Goal: Task Accomplishment & Management: Complete application form

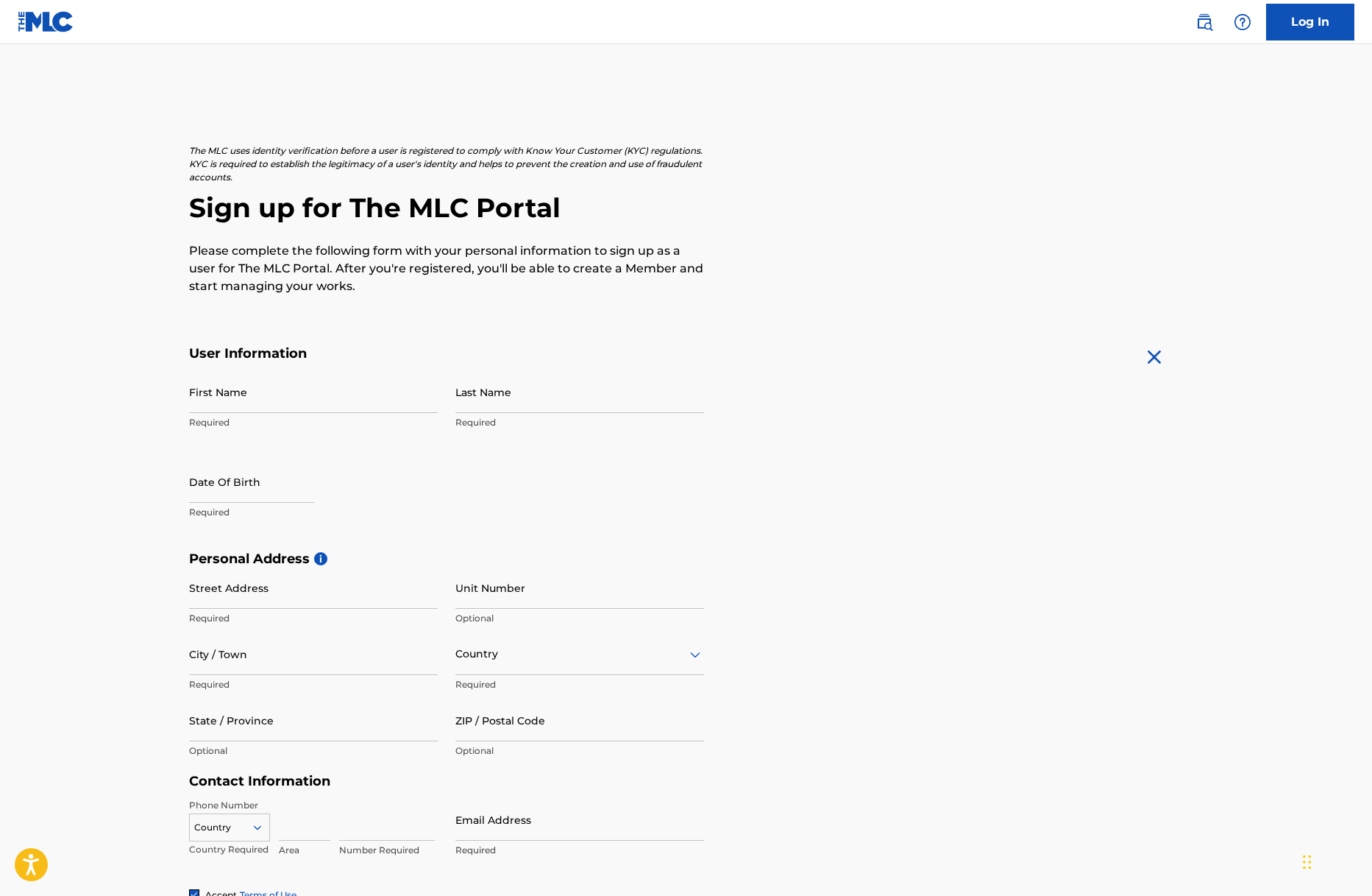
click at [274, 399] on input "First Name" at bounding box center [313, 392] width 248 height 42
type input "[PERSON_NAME]"
type input "[STREET_ADDRESS]"
type input "Vale of Glamorgan"
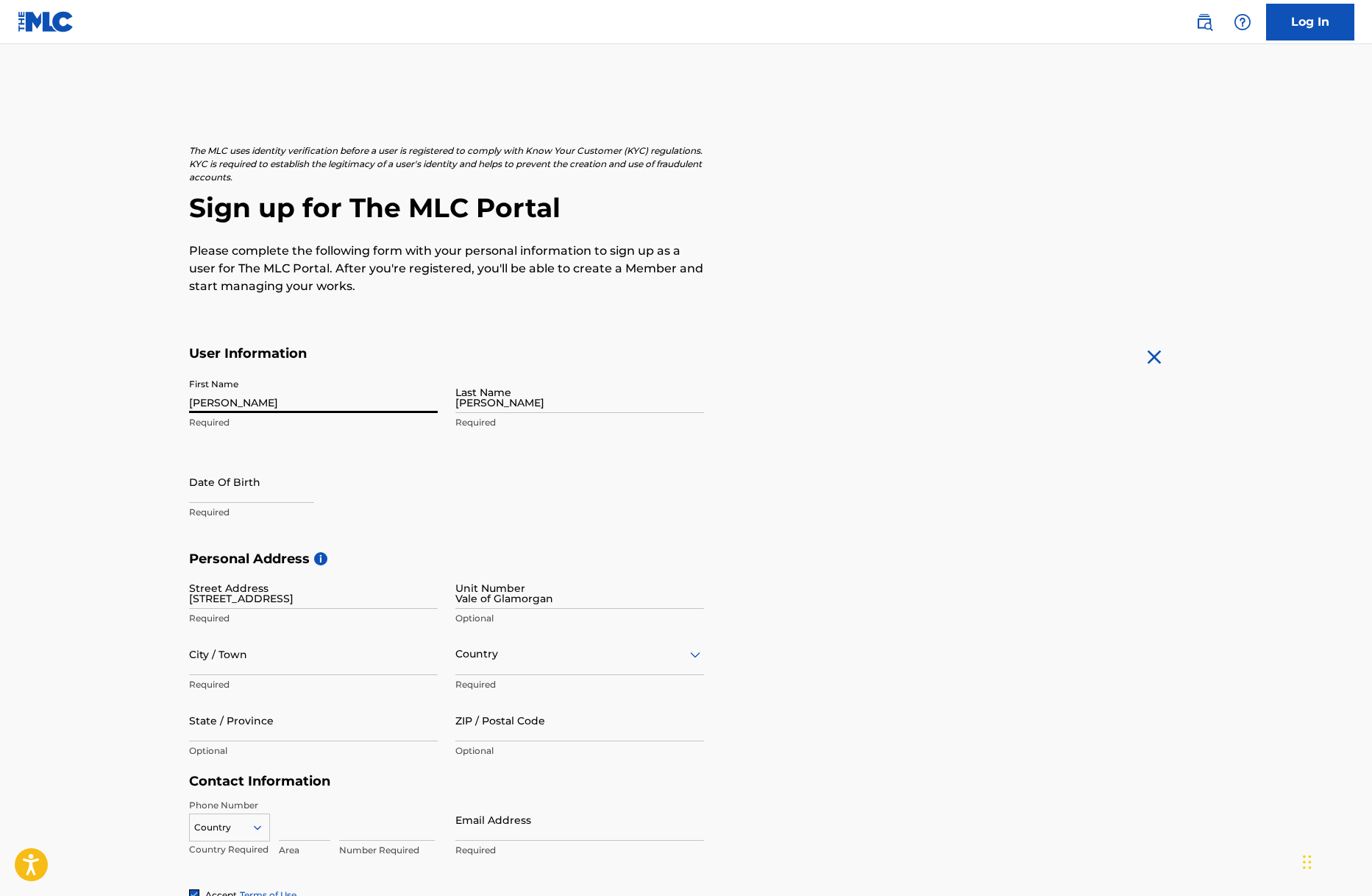
type input "Barry"
type input "United Kingdom"
type input "VALE OF GLAMORGAN"
type input "CF62 7RH"
type input "7982"
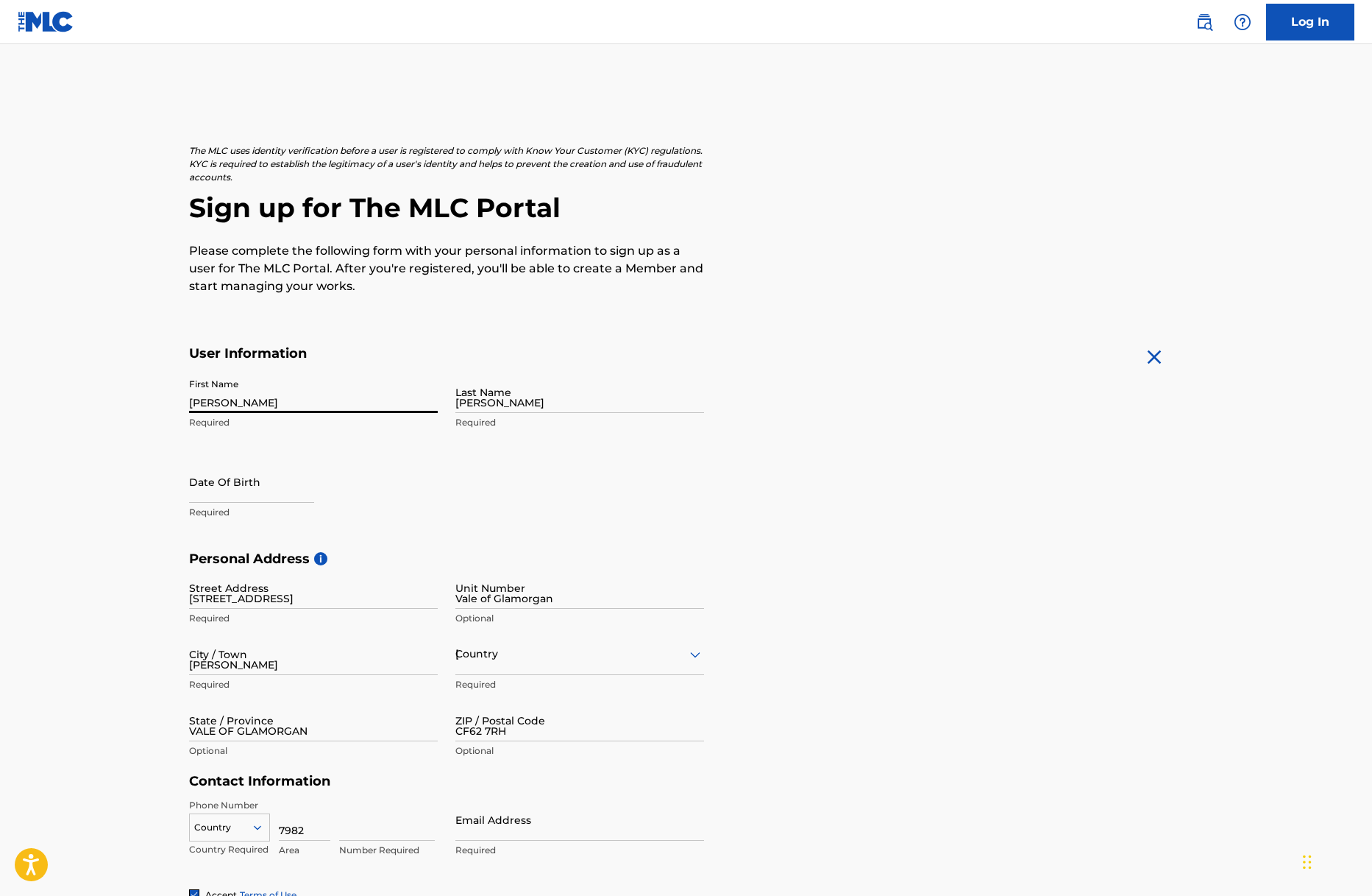
type input "904235"
type input "[EMAIL_ADDRESS][DOMAIN_NAME]"
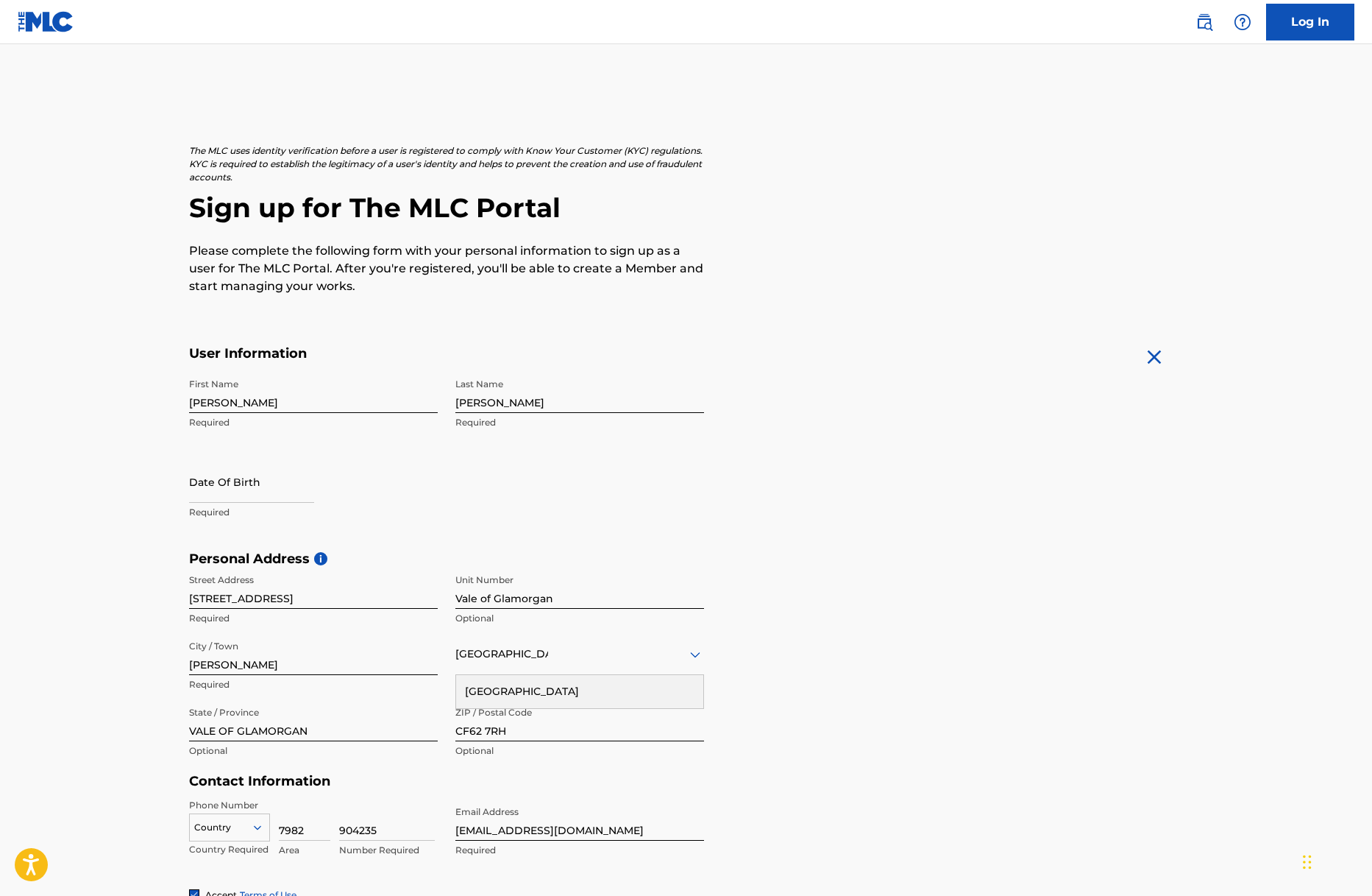
click at [264, 492] on input "text" at bounding box center [252, 482] width 125 height 42
select select "8"
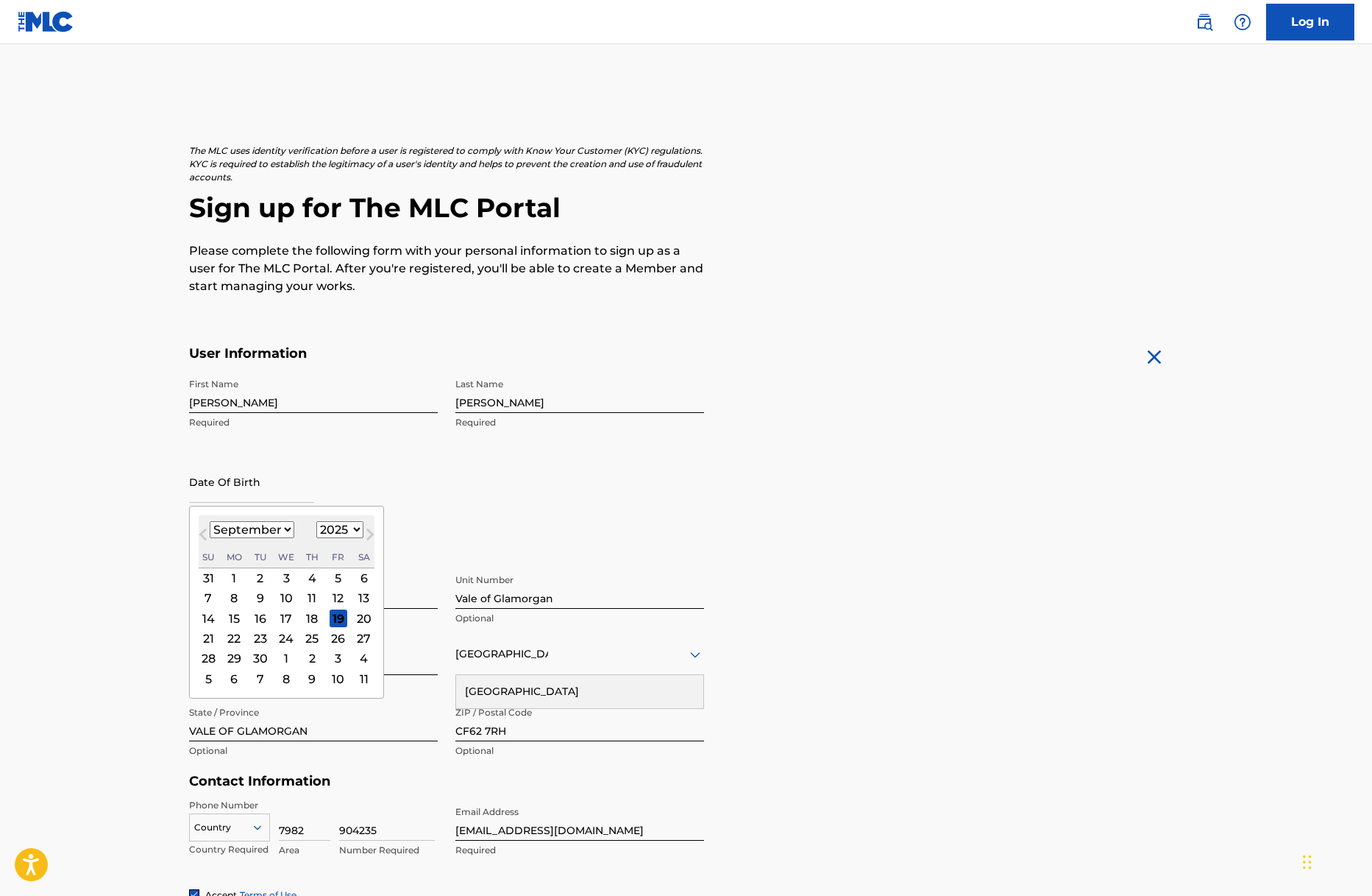
click at [335, 525] on select "1900 1901 1902 1903 1904 1905 1906 1907 1908 1909 1910 1911 1912 1913 1914 1915…" at bounding box center [340, 529] width 47 height 17
select select "2002"
click at [316, 521] on select "1900 1901 1902 1903 1904 1905 1906 1907 1908 1909 1910 1911 1912 1913 1914 1915…" at bounding box center [340, 529] width 47 height 17
click at [258, 533] on select "January February March April May June July August September October November De…" at bounding box center [252, 529] width 85 height 17
select select "3"
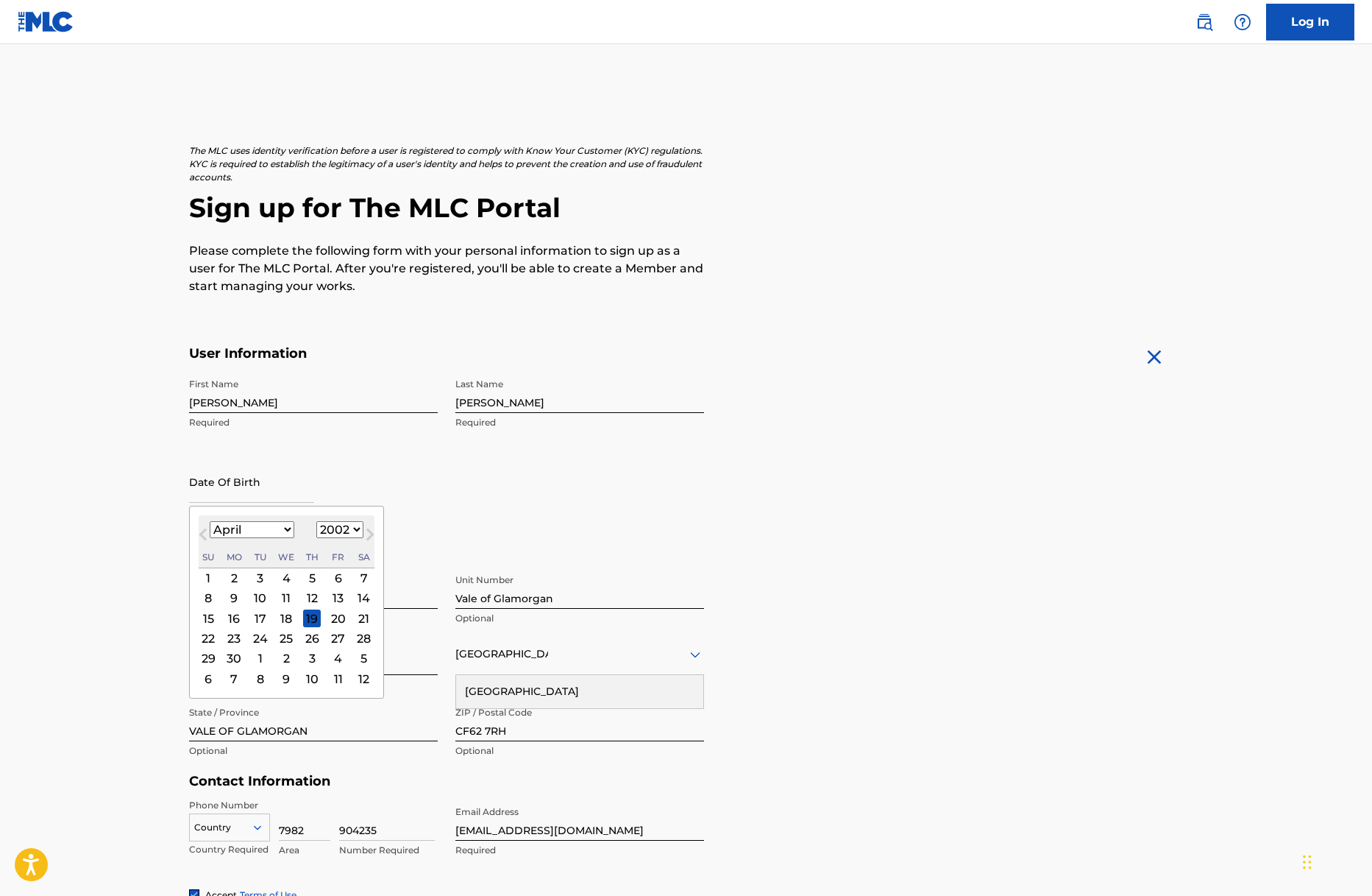
click at [210, 521] on select "January February March April May June July August September October November De…" at bounding box center [252, 529] width 85 height 17
click at [228, 580] on div "1" at bounding box center [234, 578] width 18 height 18
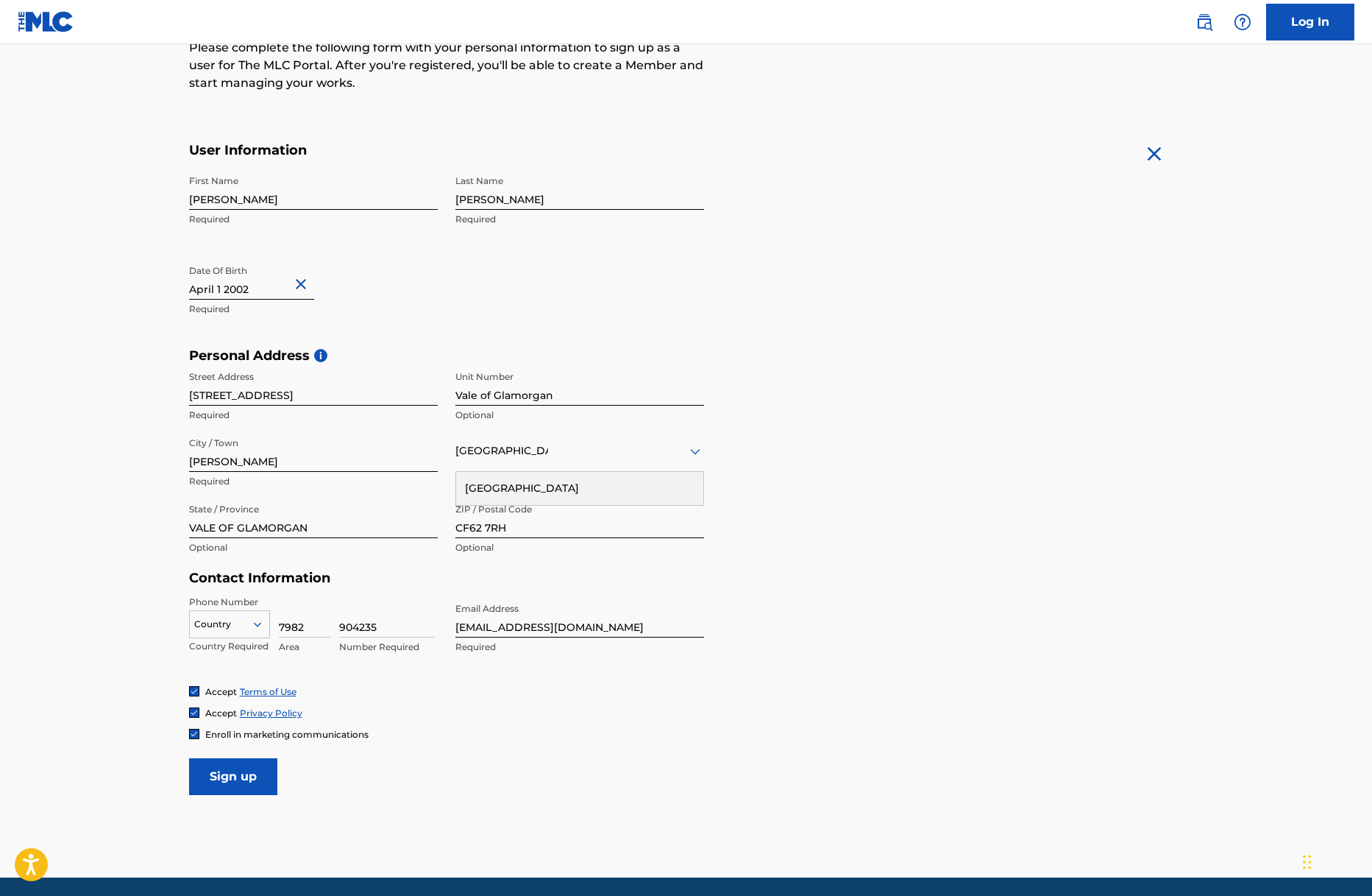
scroll to position [211, 0]
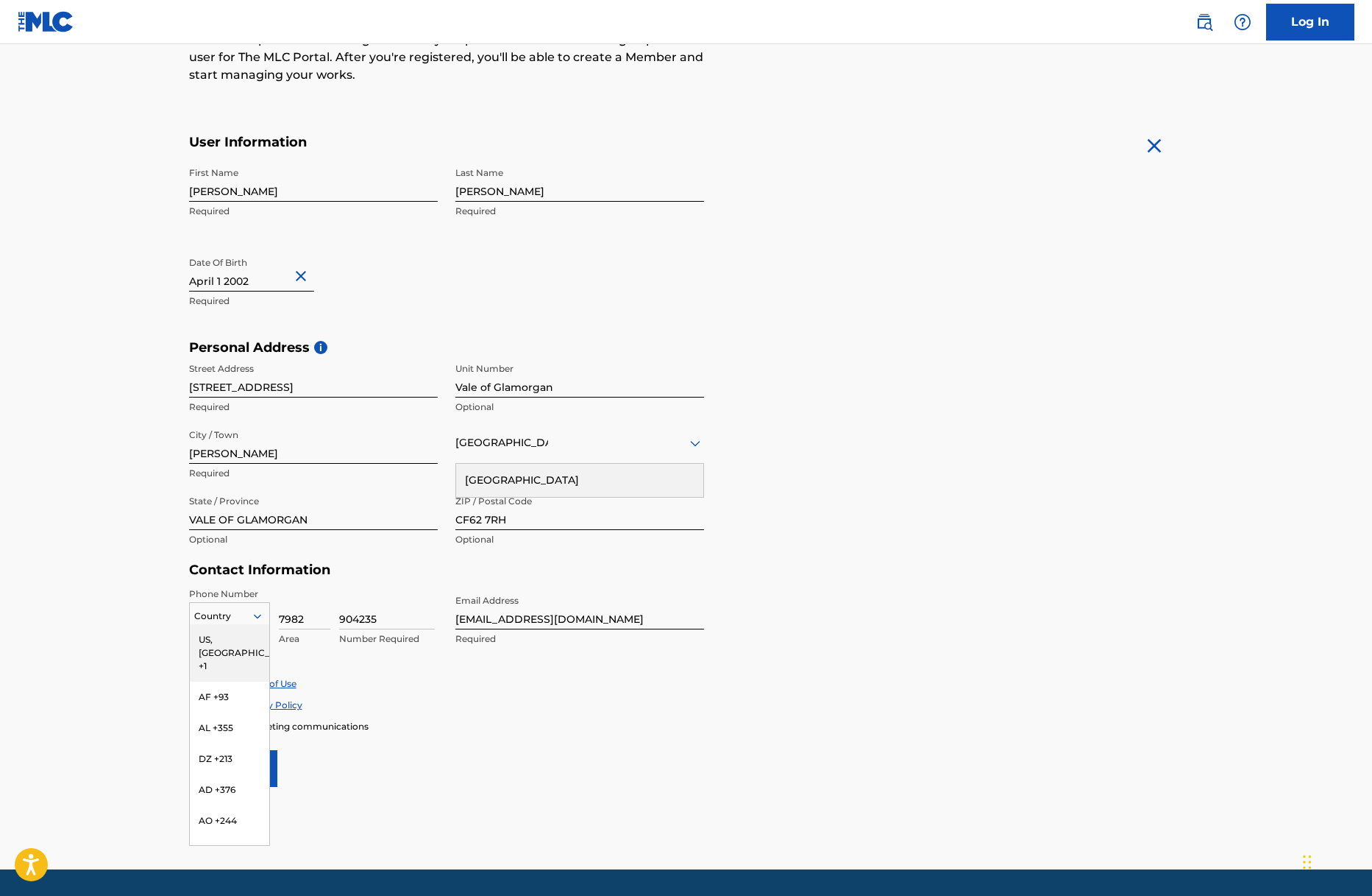
click at [234, 616] on div at bounding box center [230, 616] width 79 height 16
click at [219, 758] on div "GB +44" at bounding box center [230, 747] width 79 height 31
click at [263, 777] on input "Sign up" at bounding box center [233, 768] width 88 height 36
click at [247, 775] on input "Sign up" at bounding box center [233, 768] width 88 height 36
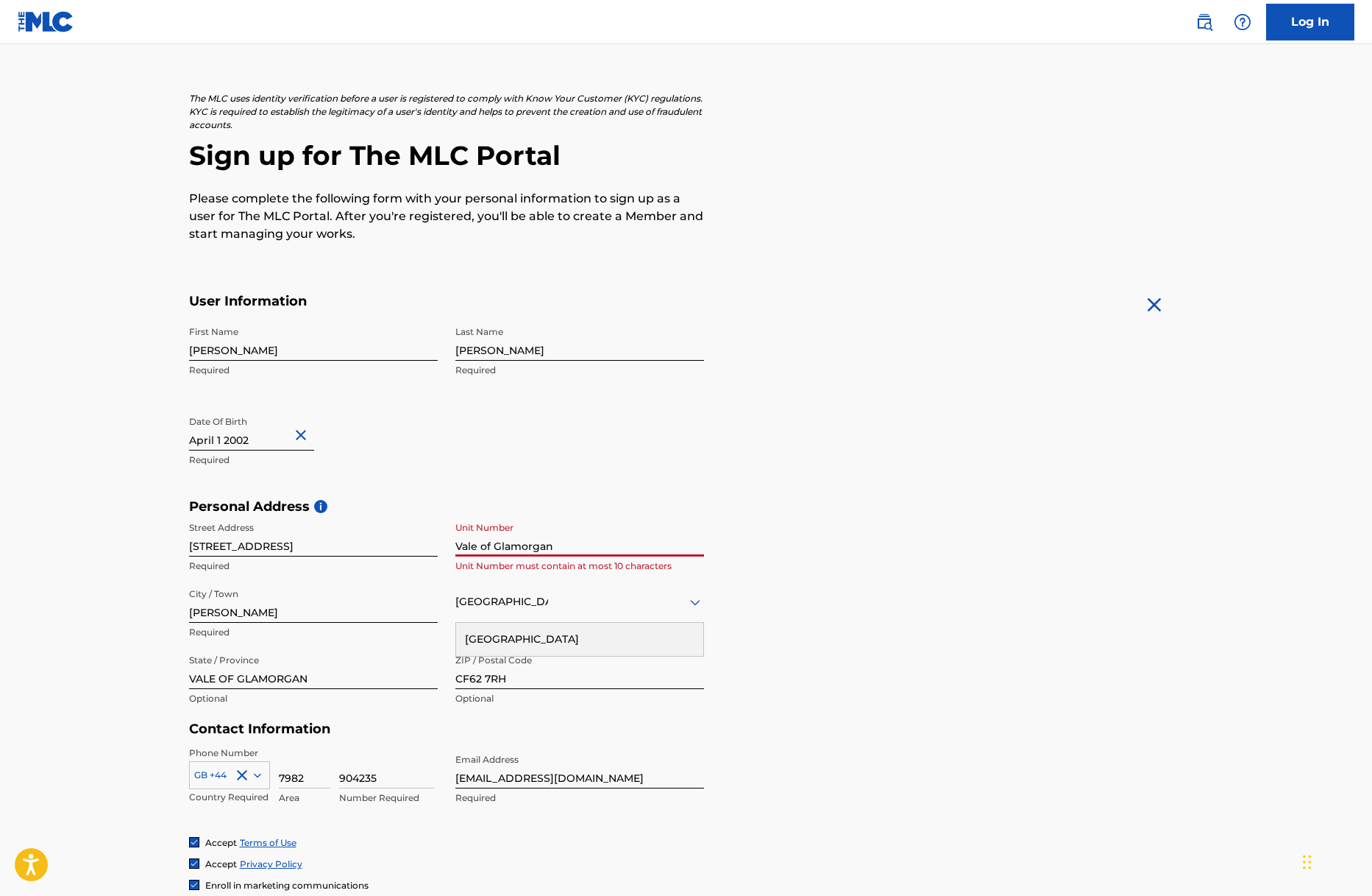
scroll to position [0, 0]
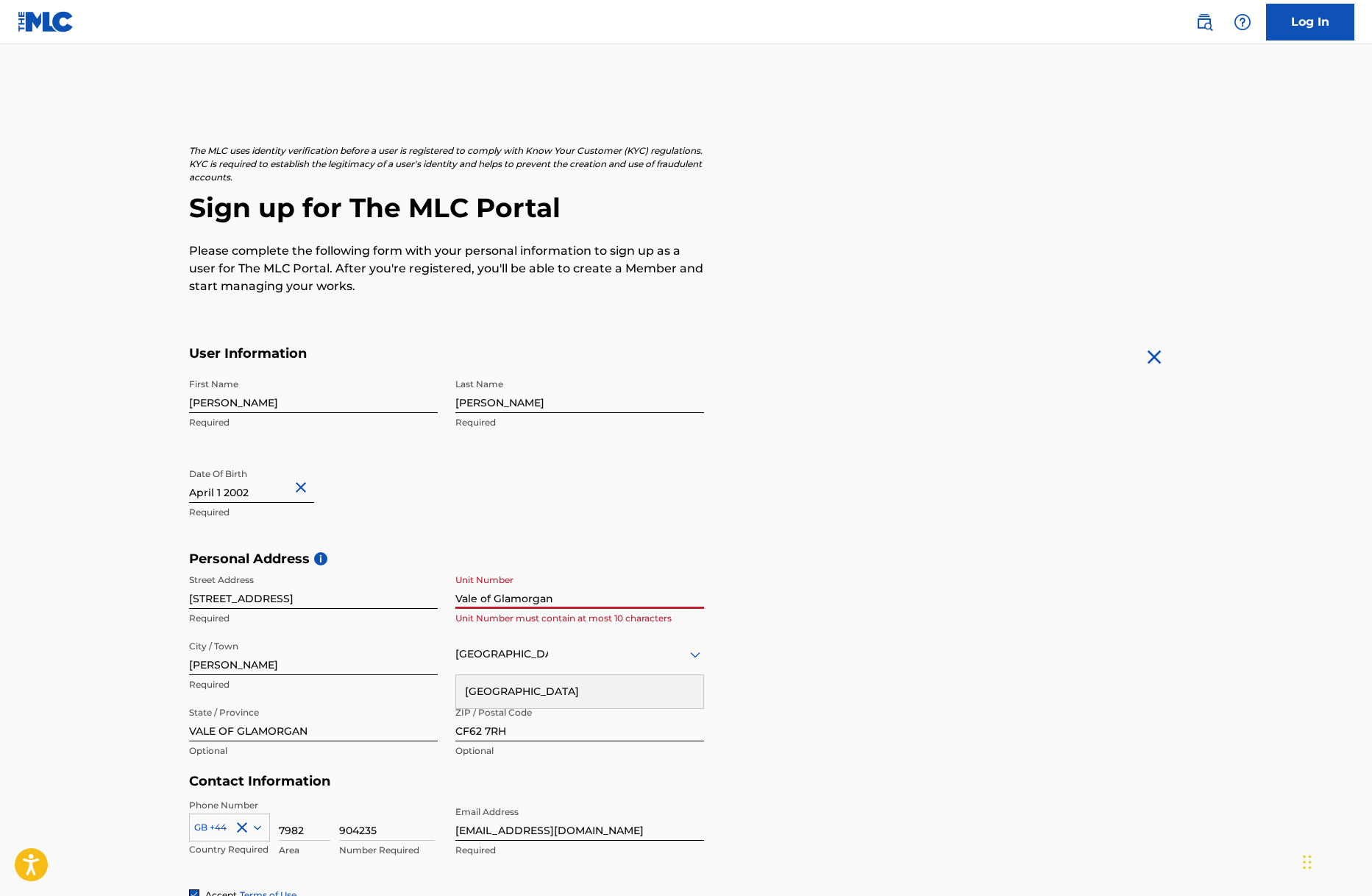
drag, startPoint x: 580, startPoint y: 600, endPoint x: 450, endPoint y: 601, distance: 130.0
click at [450, 601] on div "Street Address 21 Canon Street, Vale of Glamorgan Required Unit Number Vale of …" at bounding box center [447, 666] width 514 height 199
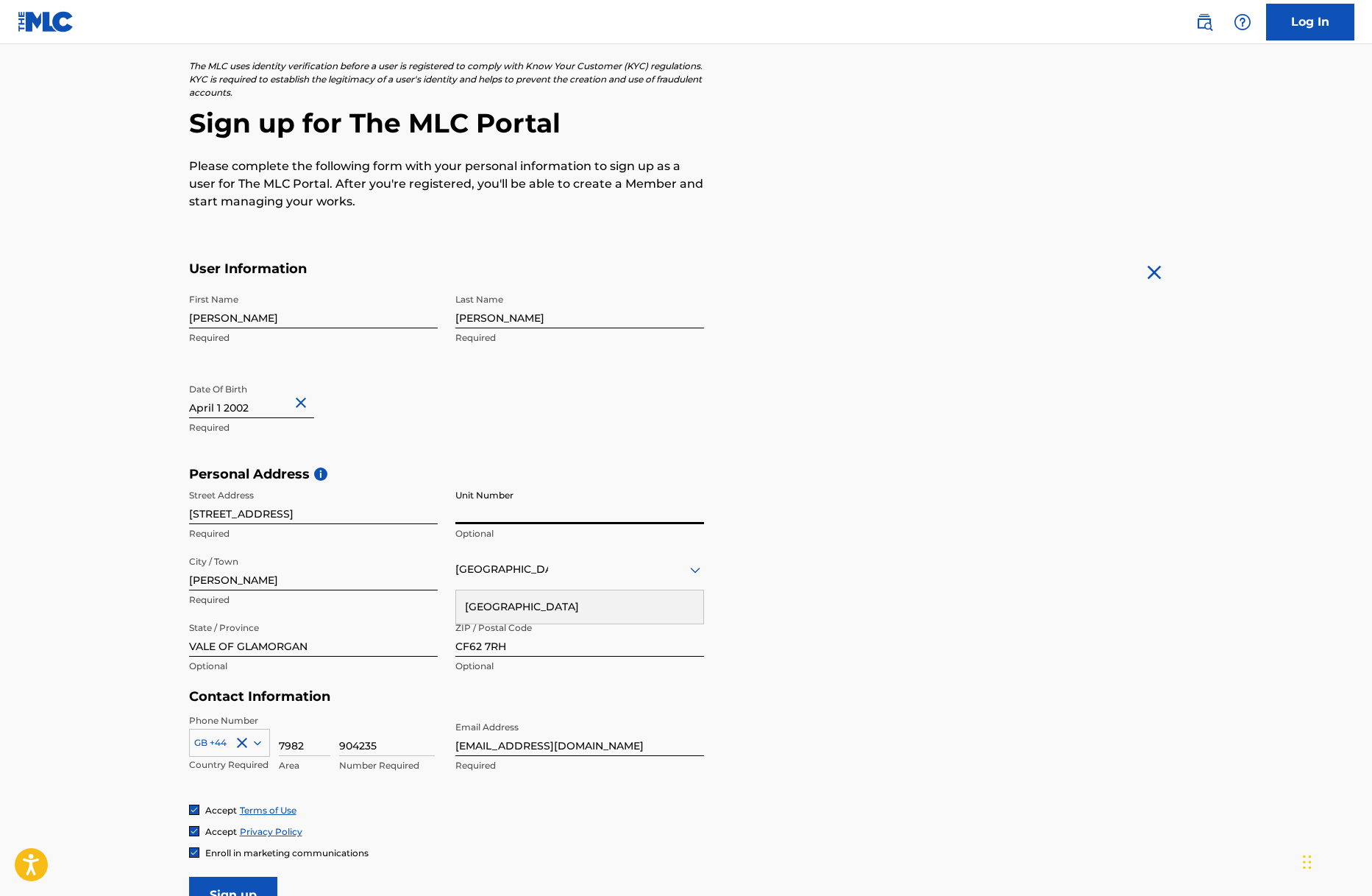
scroll to position [256, 0]
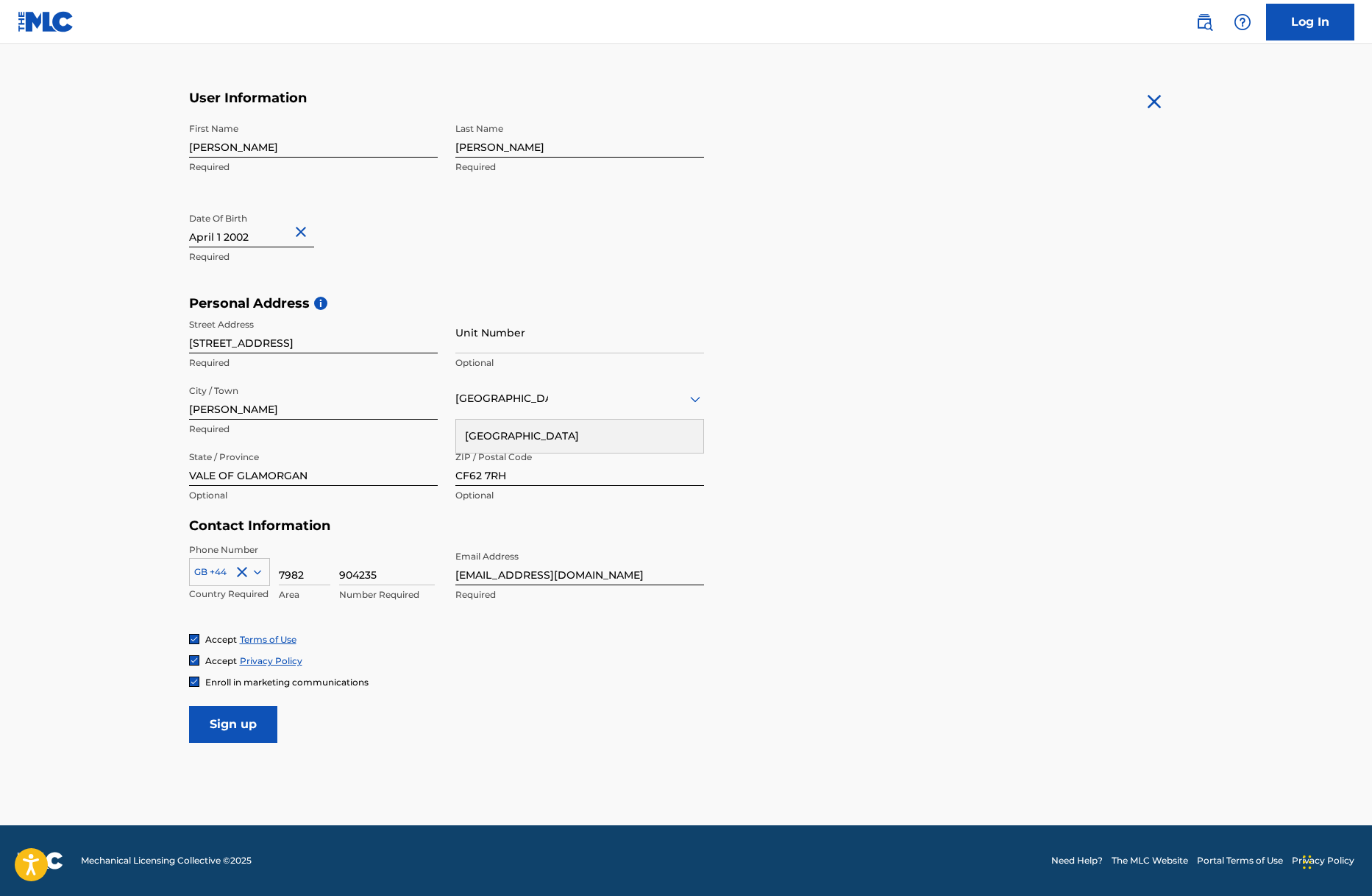
click at [252, 728] on input "Sign up" at bounding box center [233, 724] width 88 height 36
click at [506, 442] on div "United Kingdom" at bounding box center [580, 435] width 248 height 33
click at [210, 719] on input "Sign up" at bounding box center [233, 724] width 88 height 36
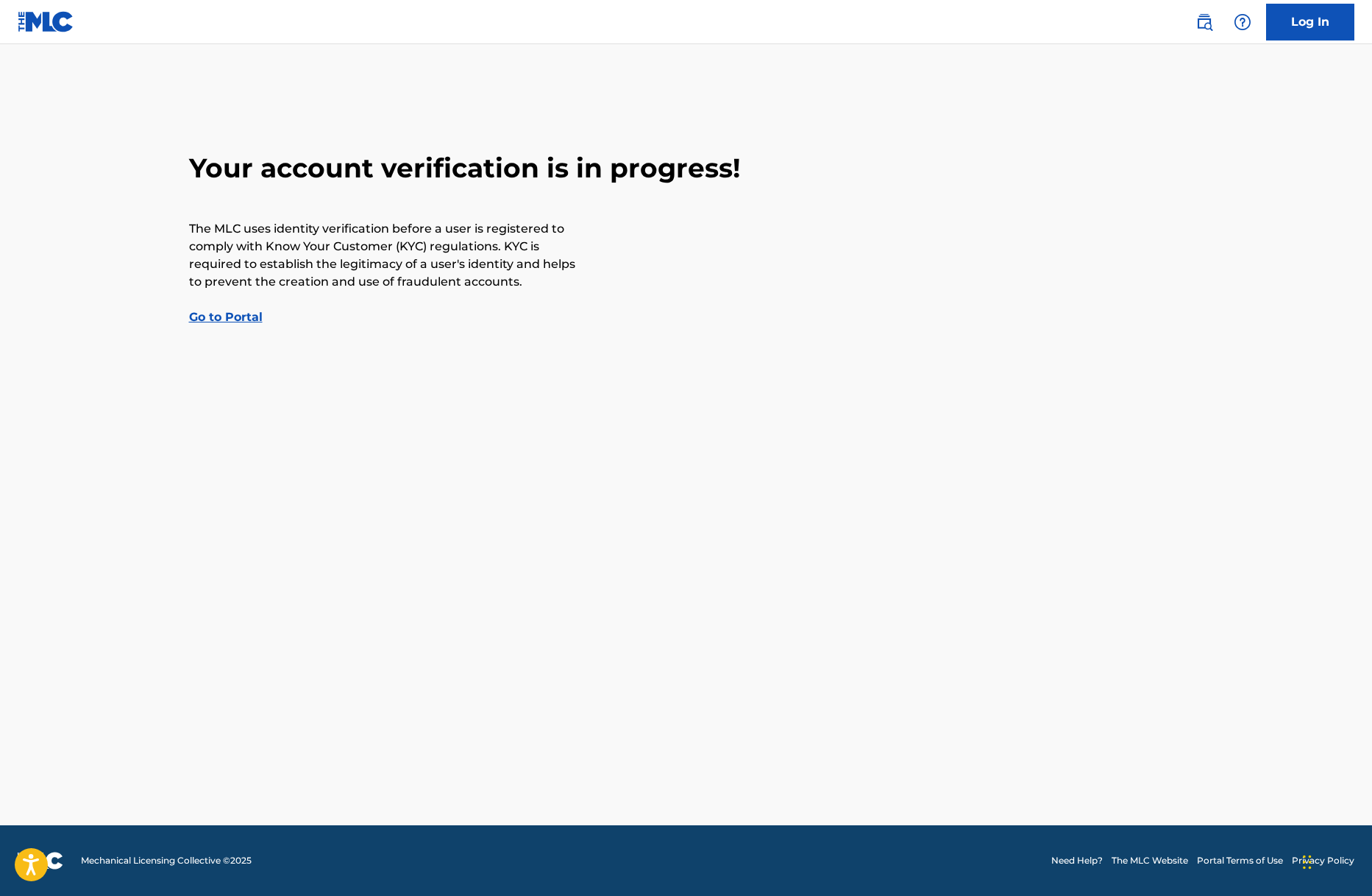
click at [256, 316] on link "Go to Portal" at bounding box center [226, 316] width 74 height 14
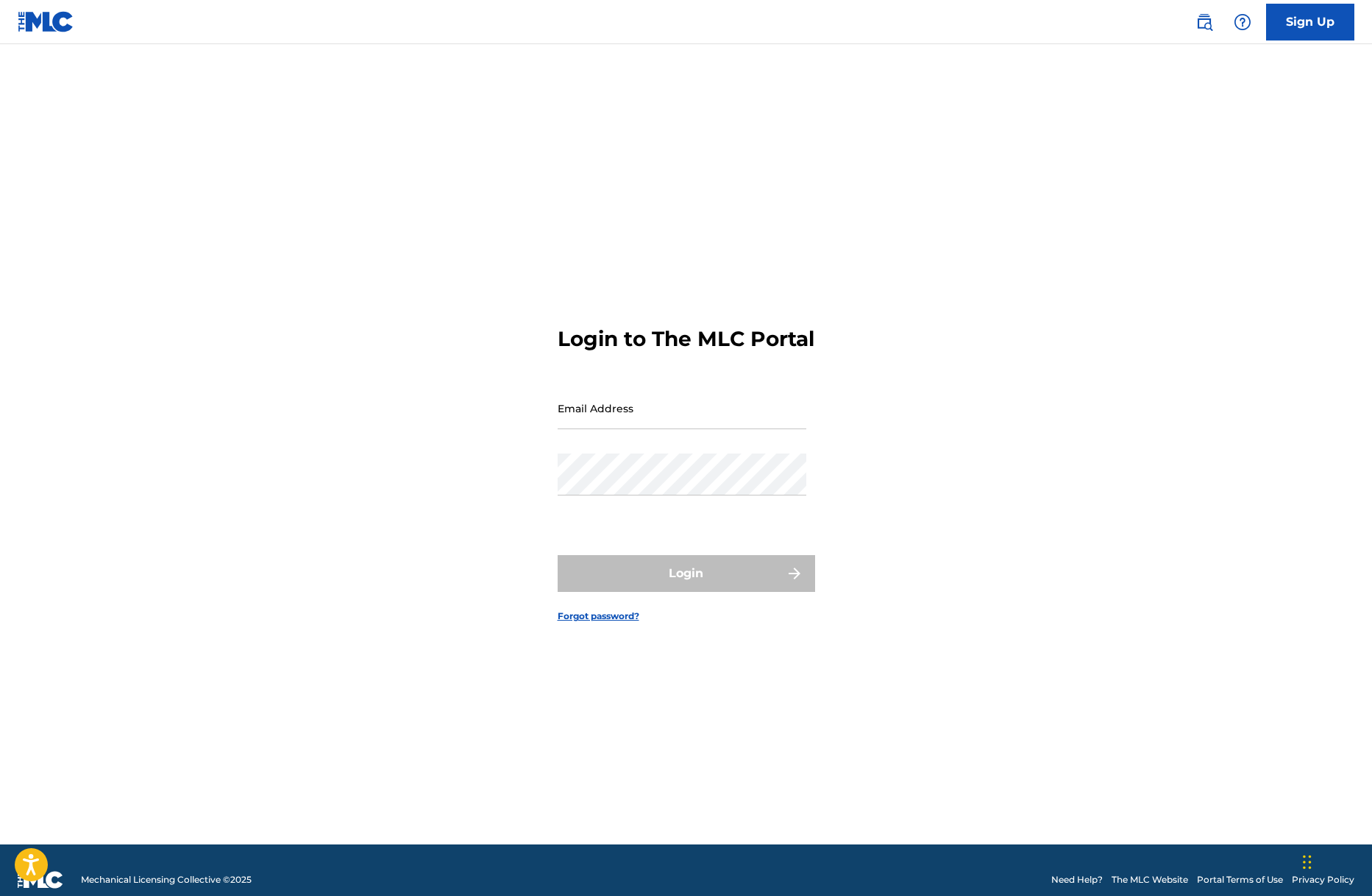
click at [647, 429] on input "Email Address" at bounding box center [681, 408] width 248 height 42
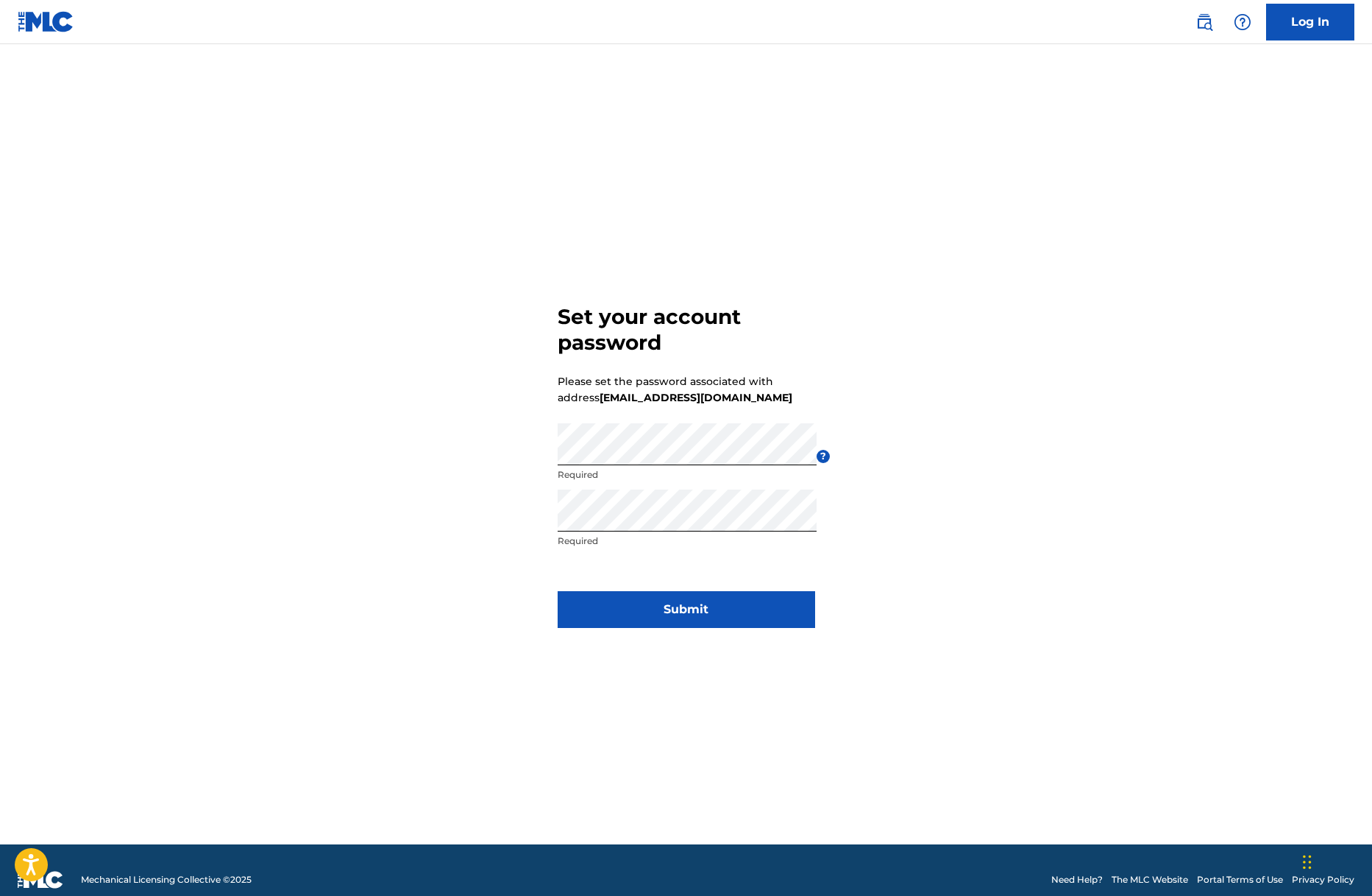
click at [783, 609] on button "Submit" at bounding box center [686, 609] width 257 height 36
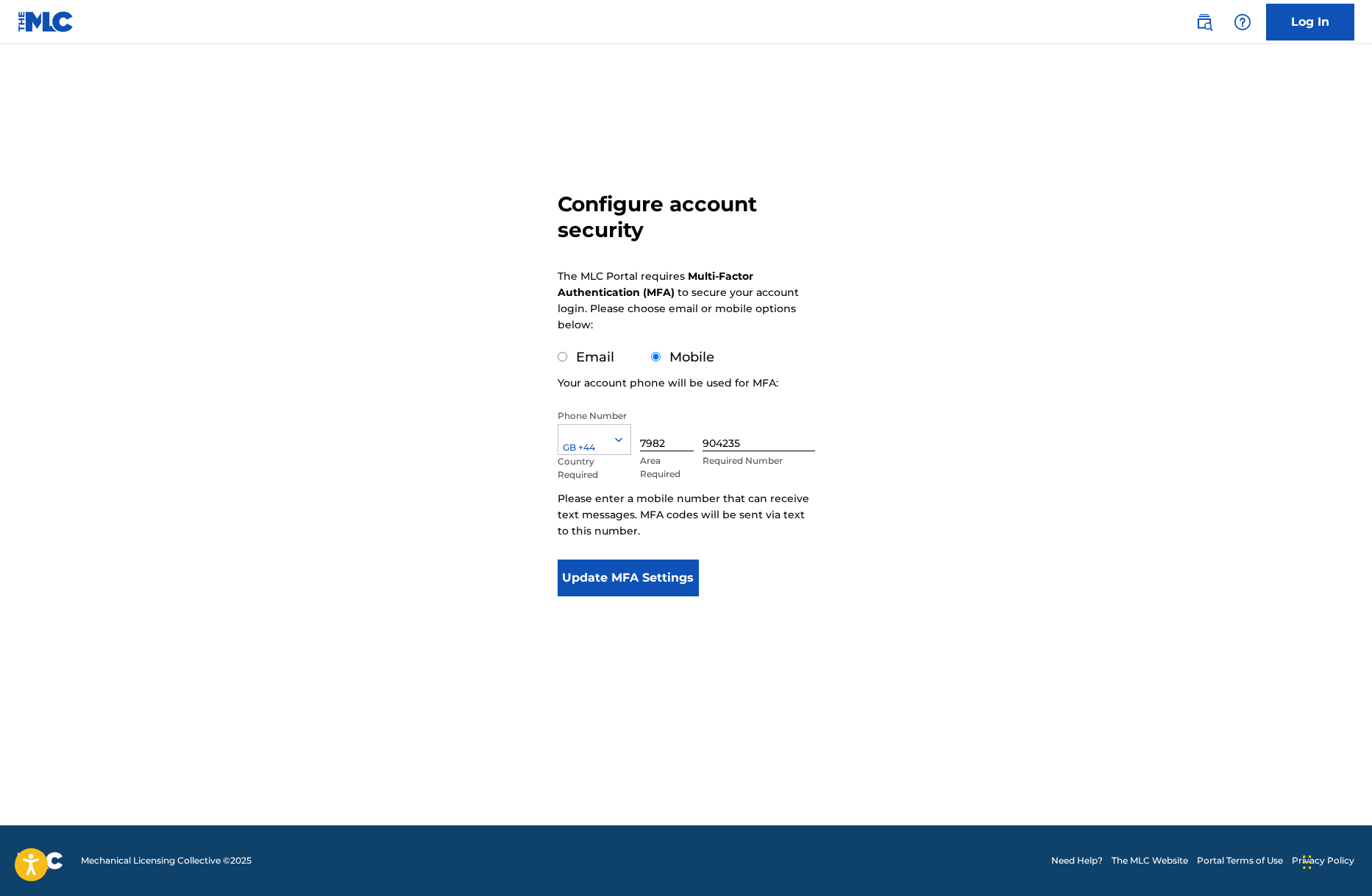
click at [660, 577] on button "Update MFA Settings" at bounding box center [628, 577] width 142 height 36
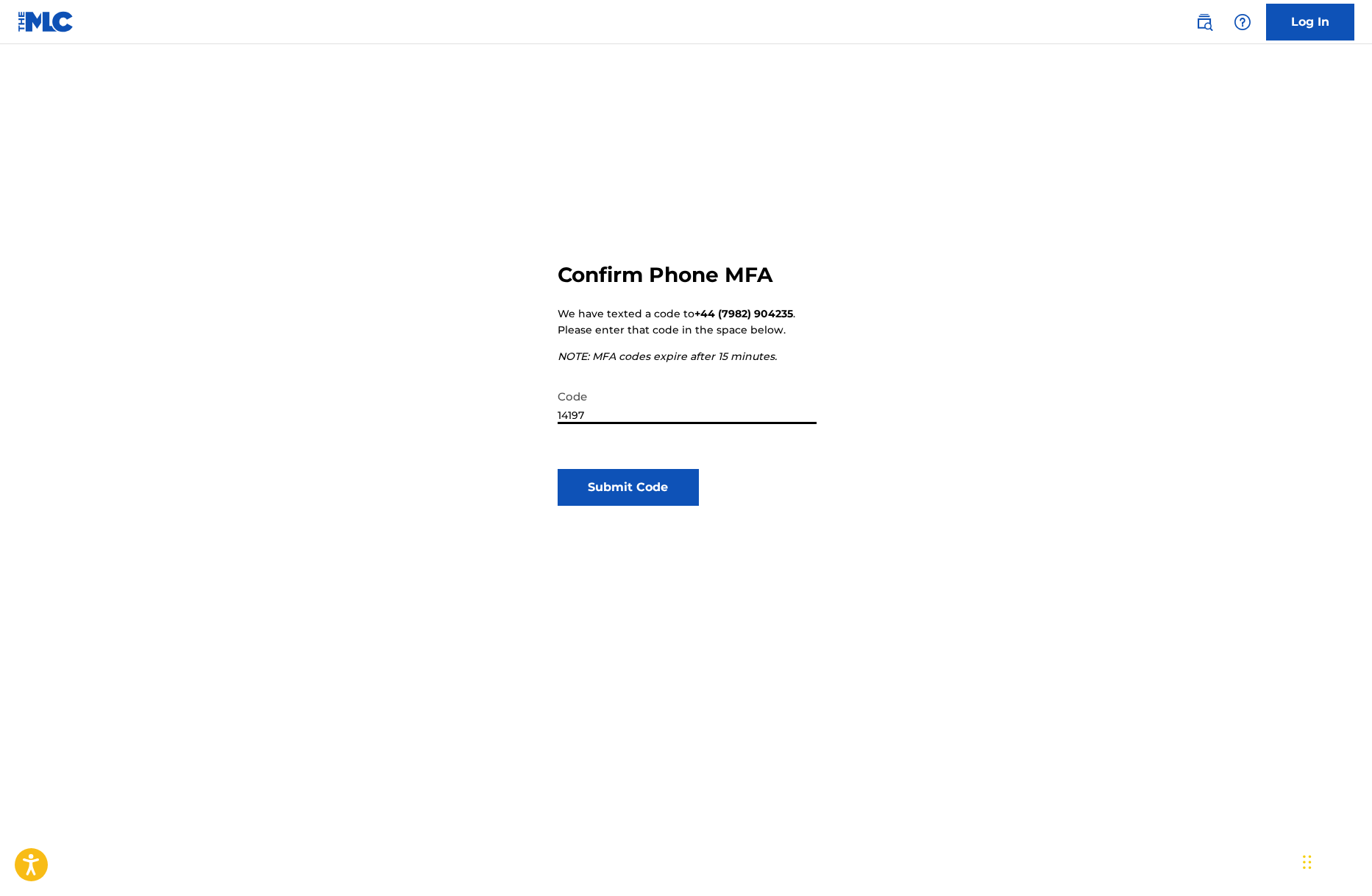
type input "141973"
click button "Submit Code" at bounding box center [628, 486] width 142 height 36
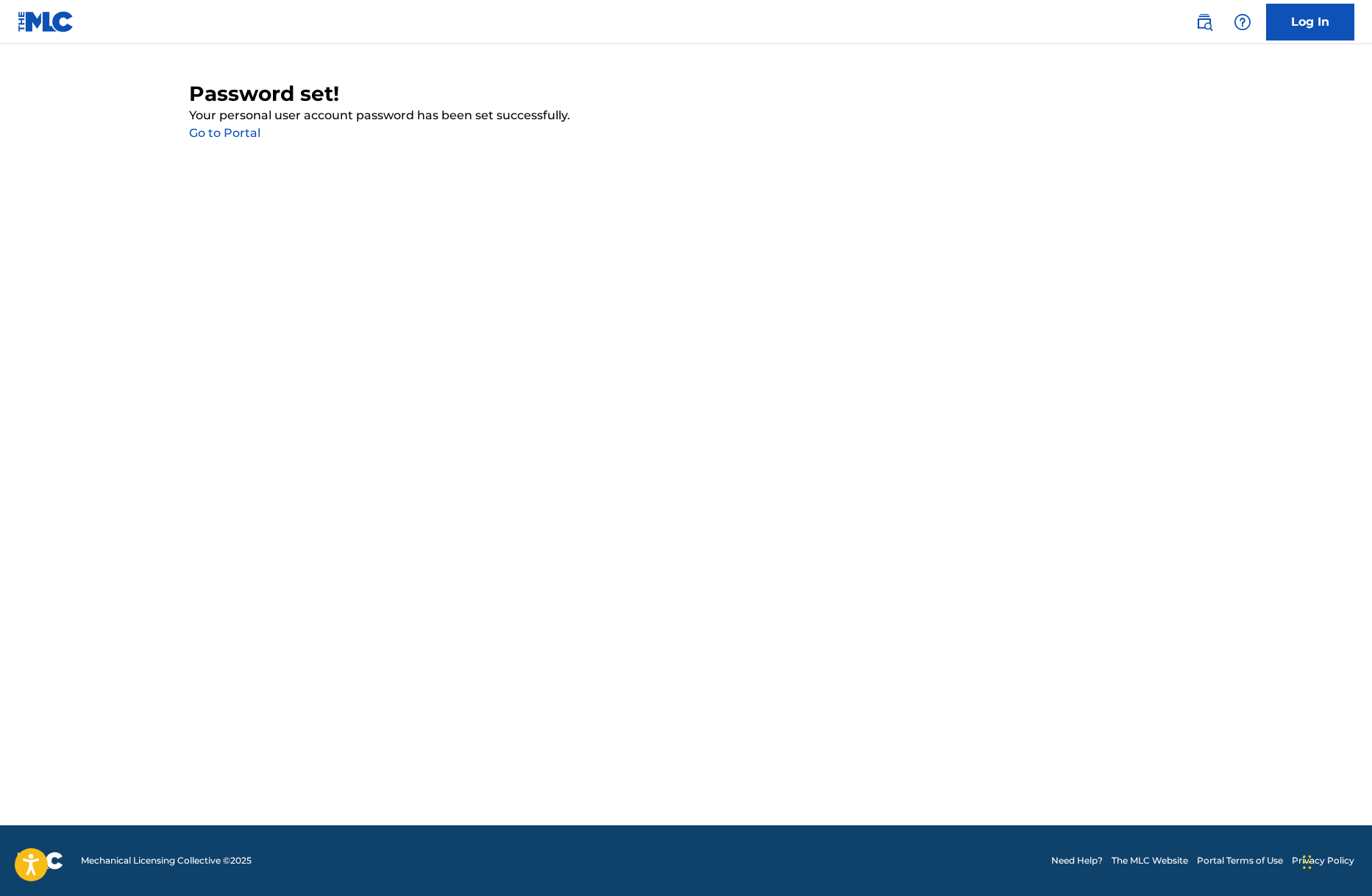
click at [248, 134] on link "Go to Portal" at bounding box center [225, 132] width 71 height 14
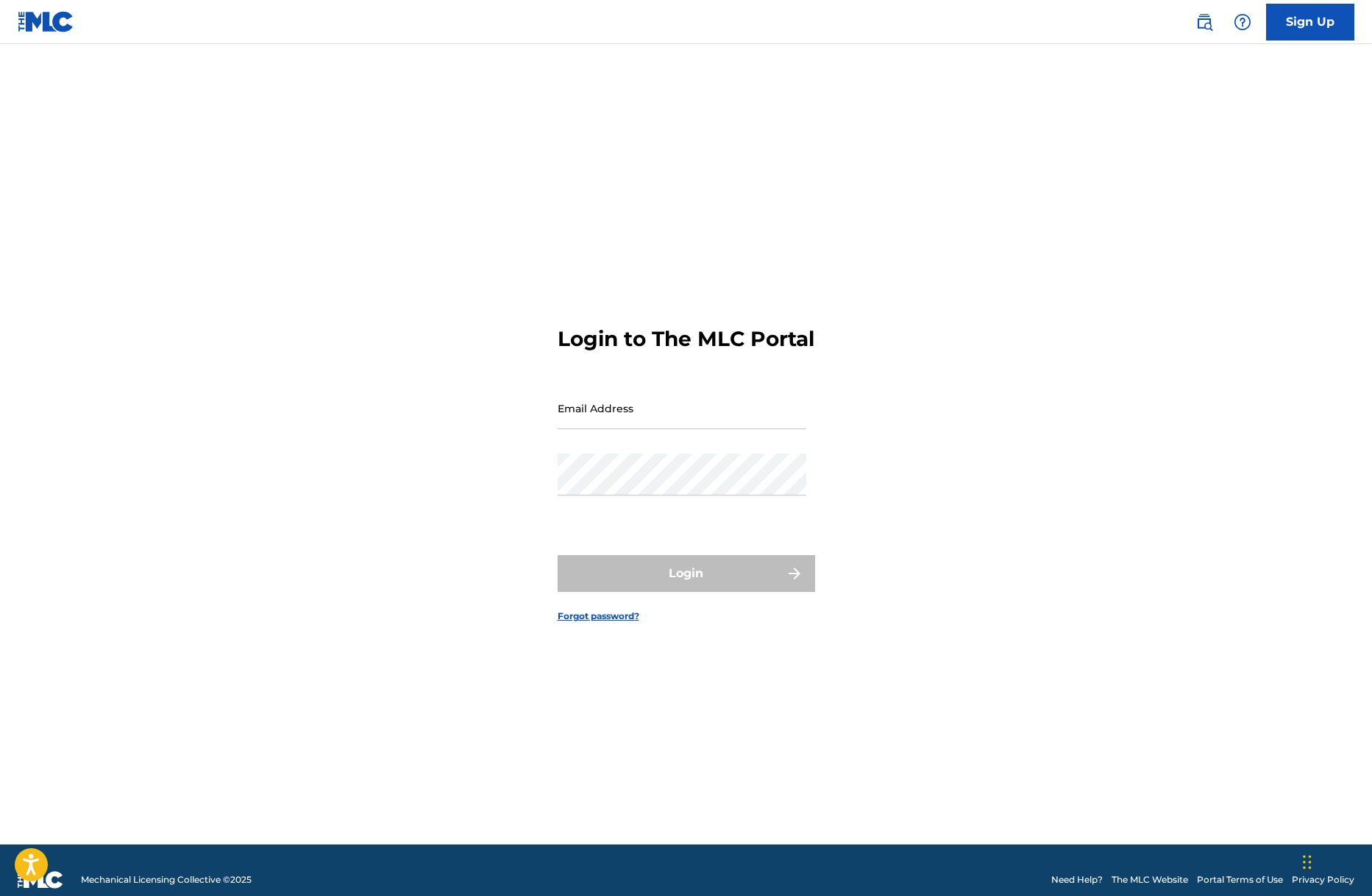
click at [665, 422] on input "Email Address" at bounding box center [681, 408] width 248 height 42
type input "[EMAIL_ADDRESS][DOMAIN_NAME]"
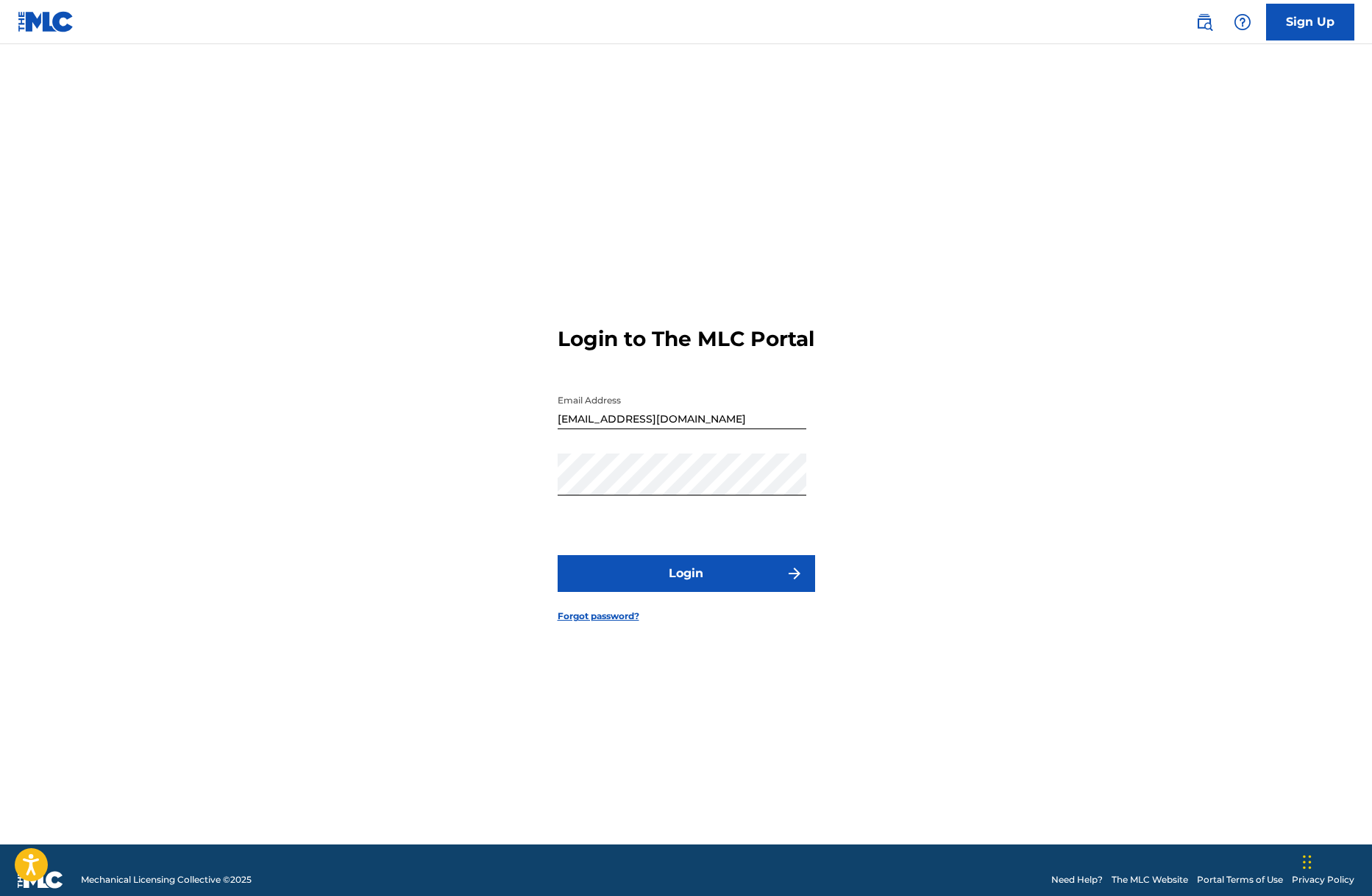
click at [662, 582] on button "Login" at bounding box center [686, 573] width 257 height 36
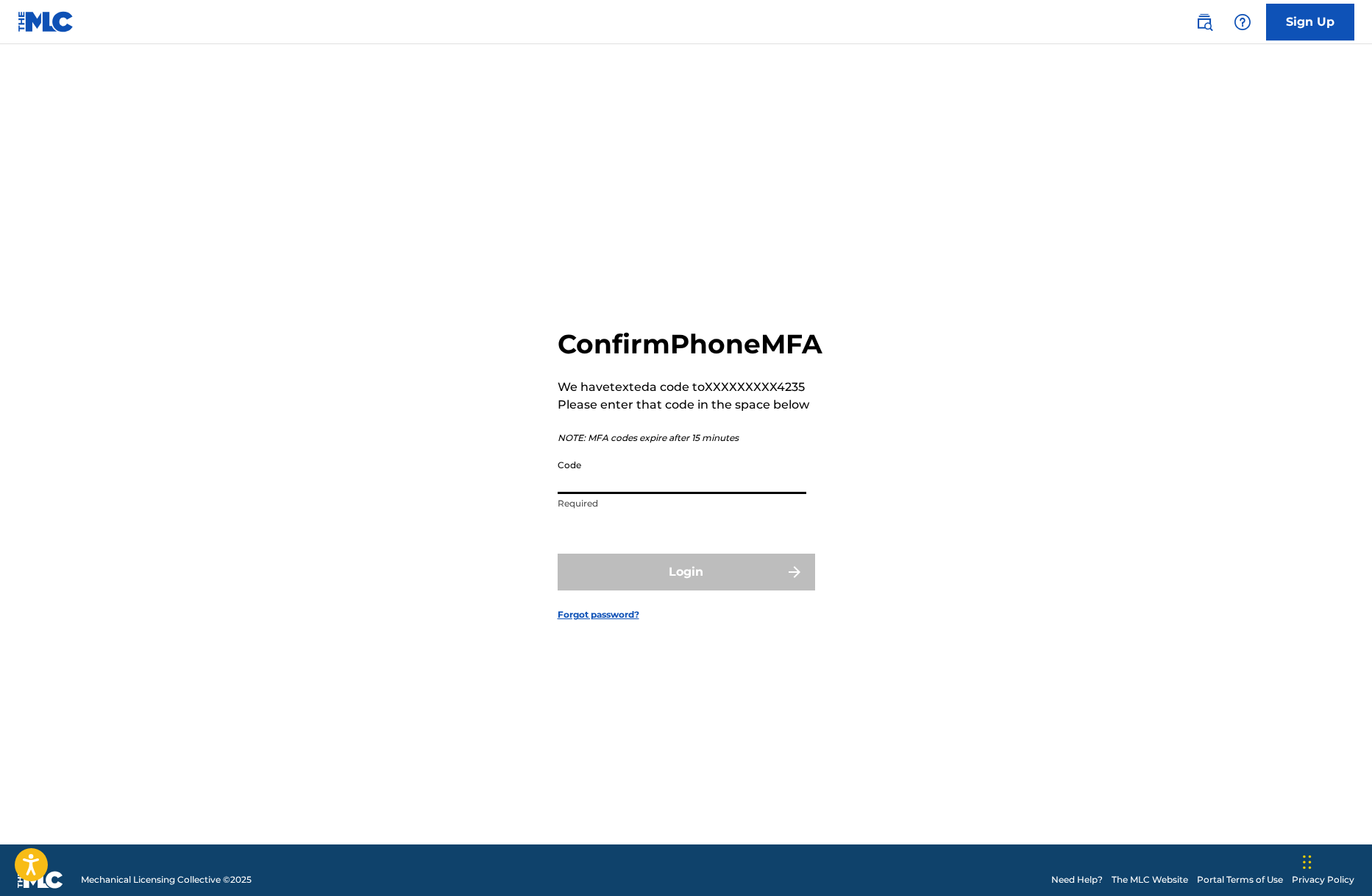
click at [591, 494] on input "Code" at bounding box center [681, 473] width 248 height 42
type input "981374"
click at [557, 554] on button "Login" at bounding box center [686, 571] width 257 height 36
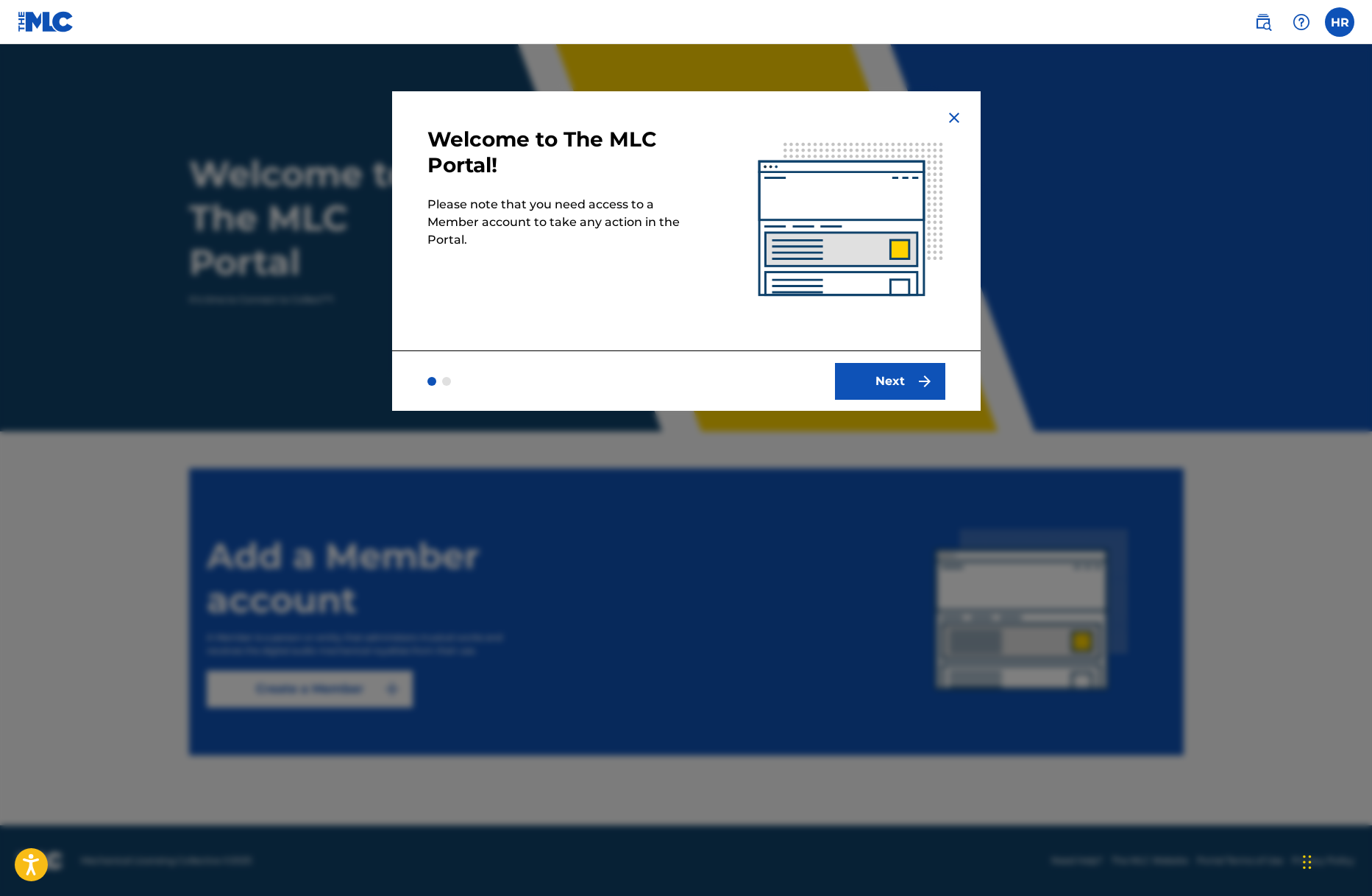
click at [913, 369] on button "Next" at bounding box center [890, 380] width 110 height 36
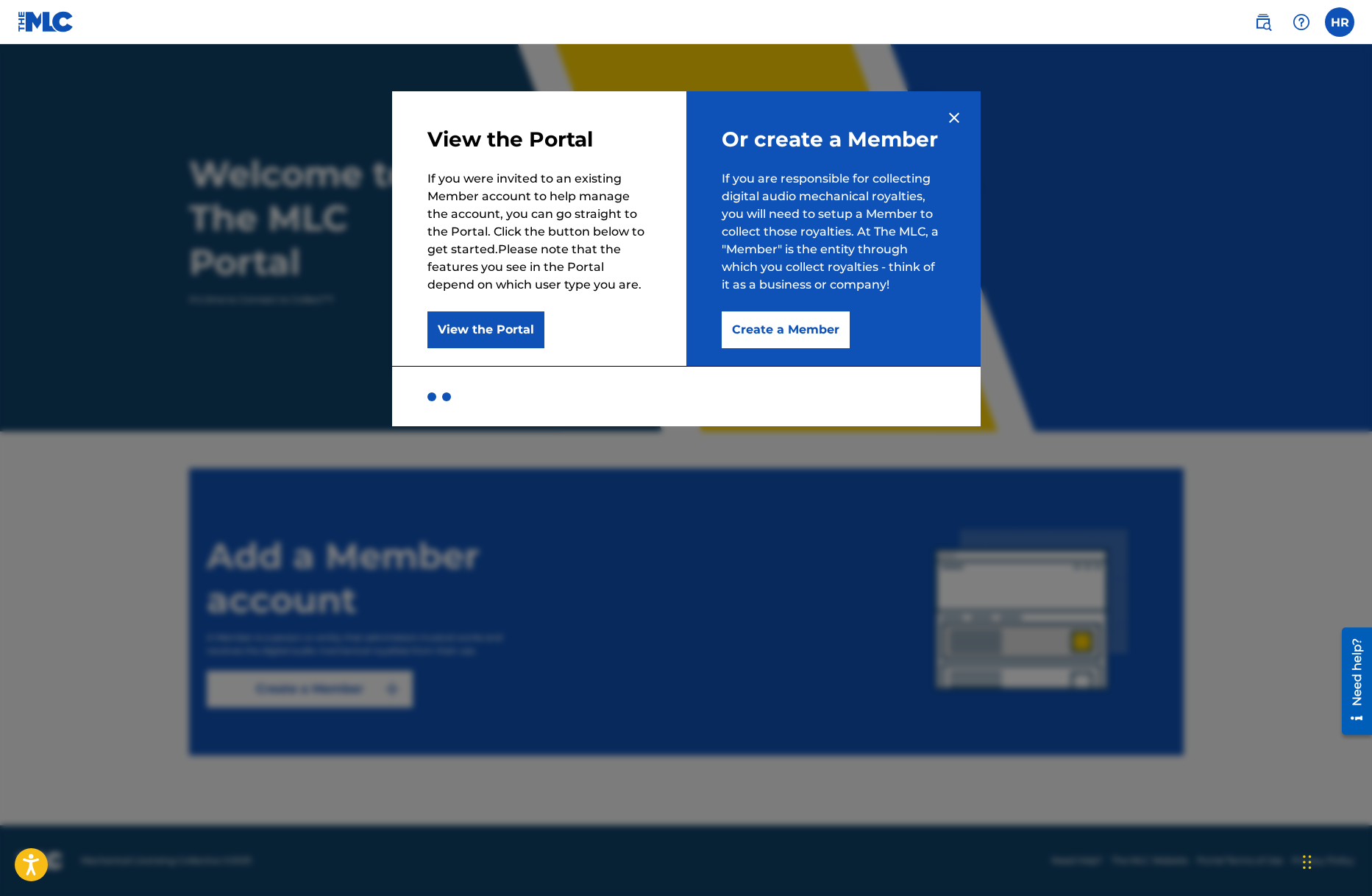
click at [769, 334] on button "Create a Member" at bounding box center [786, 329] width 128 height 36
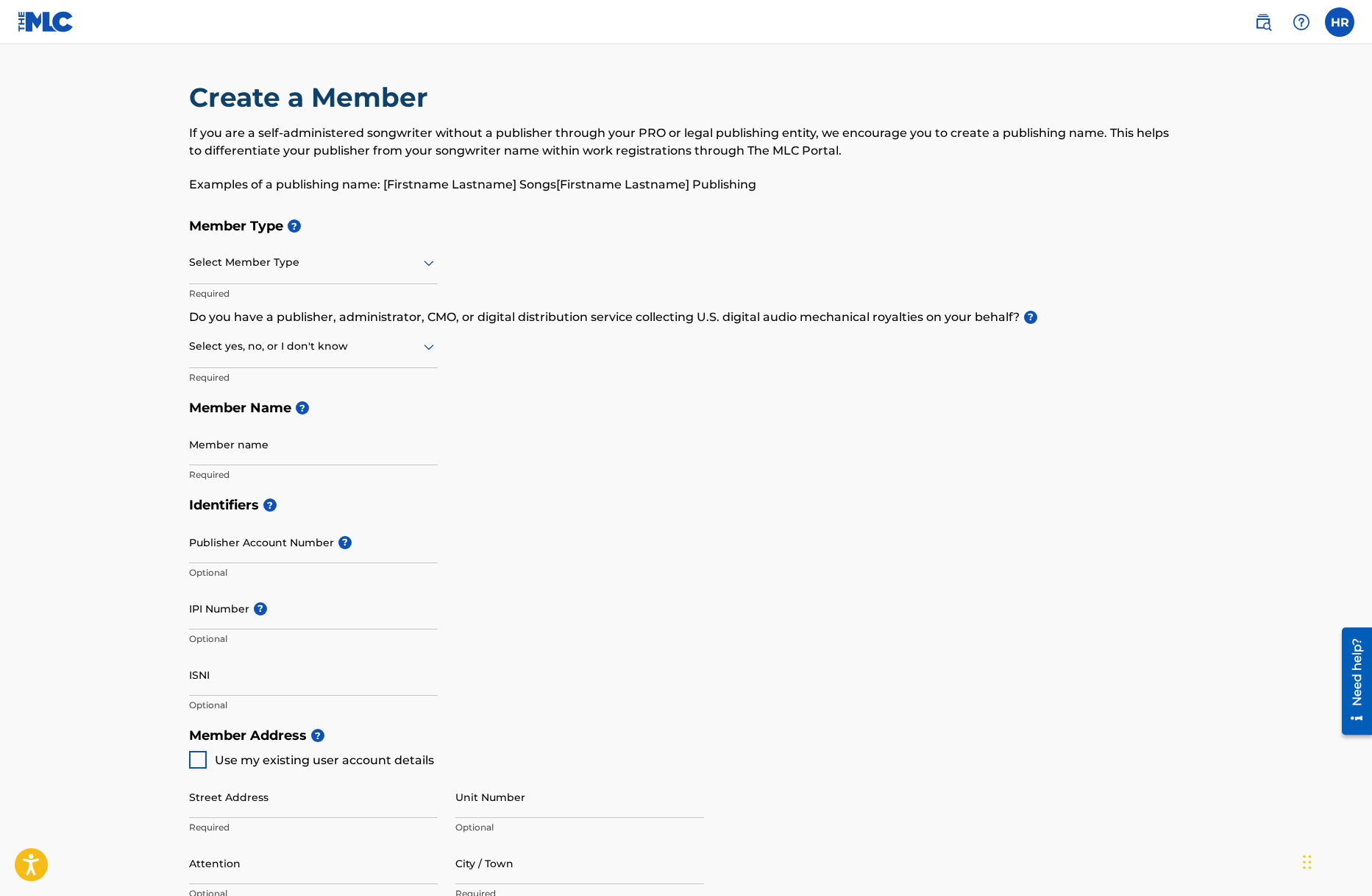
click at [356, 273] on div "Select Member Type" at bounding box center [313, 263] width 248 height 42
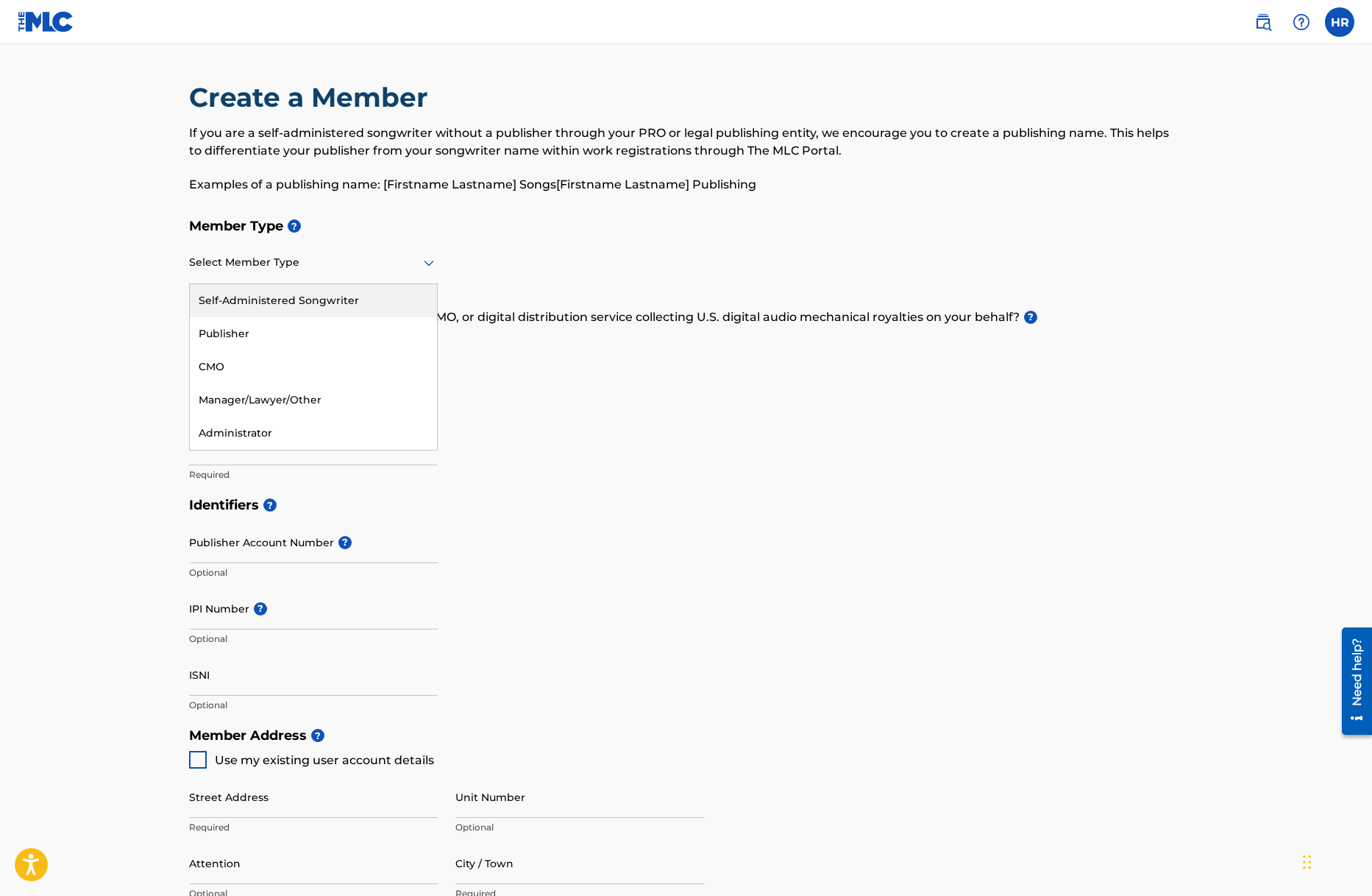
click at [316, 300] on div "Self-Administered Songwriter" at bounding box center [314, 300] width 248 height 33
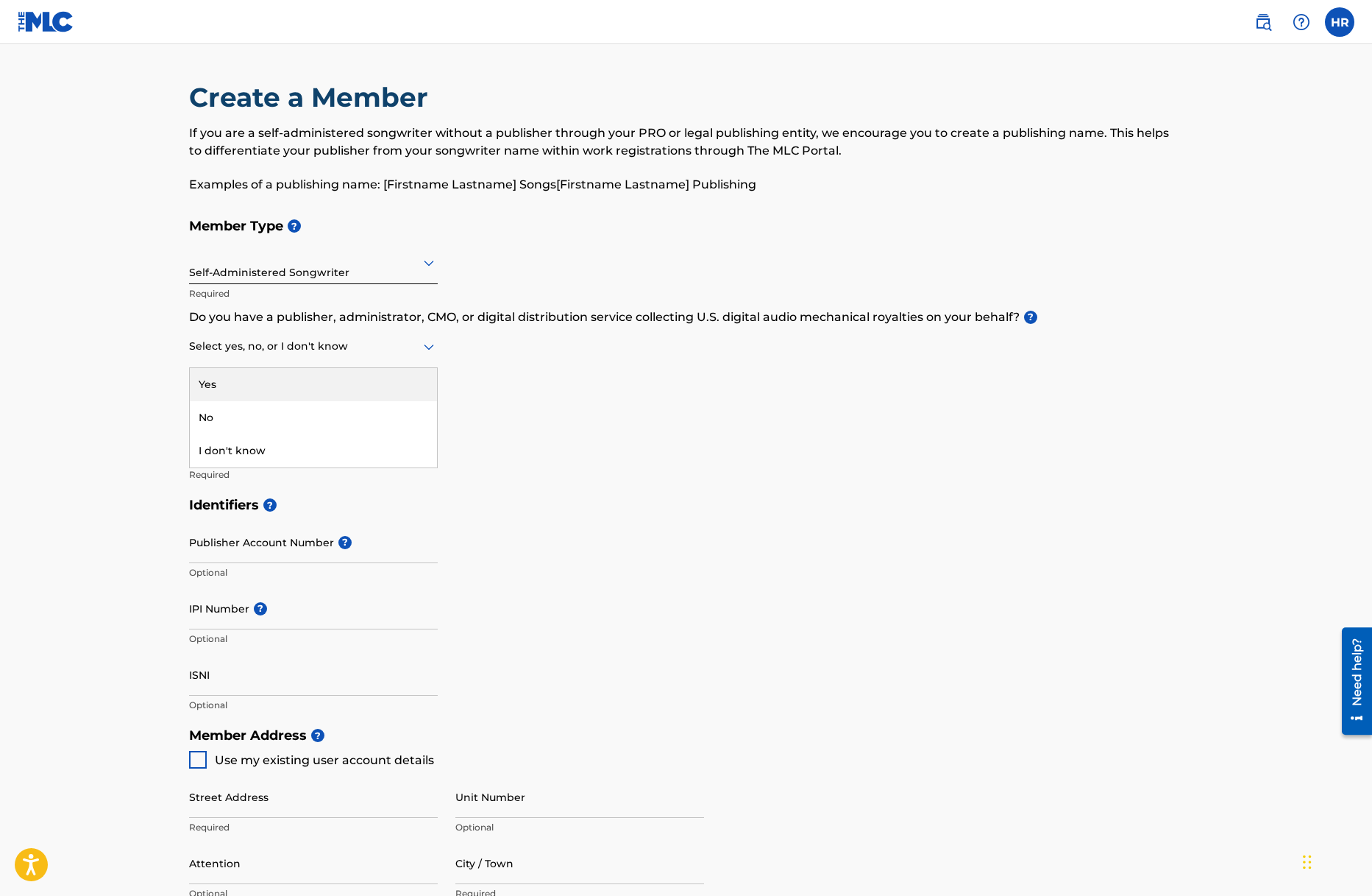
click at [368, 353] on div at bounding box center [313, 346] width 248 height 19
click at [328, 383] on div "Yes" at bounding box center [314, 384] width 248 height 33
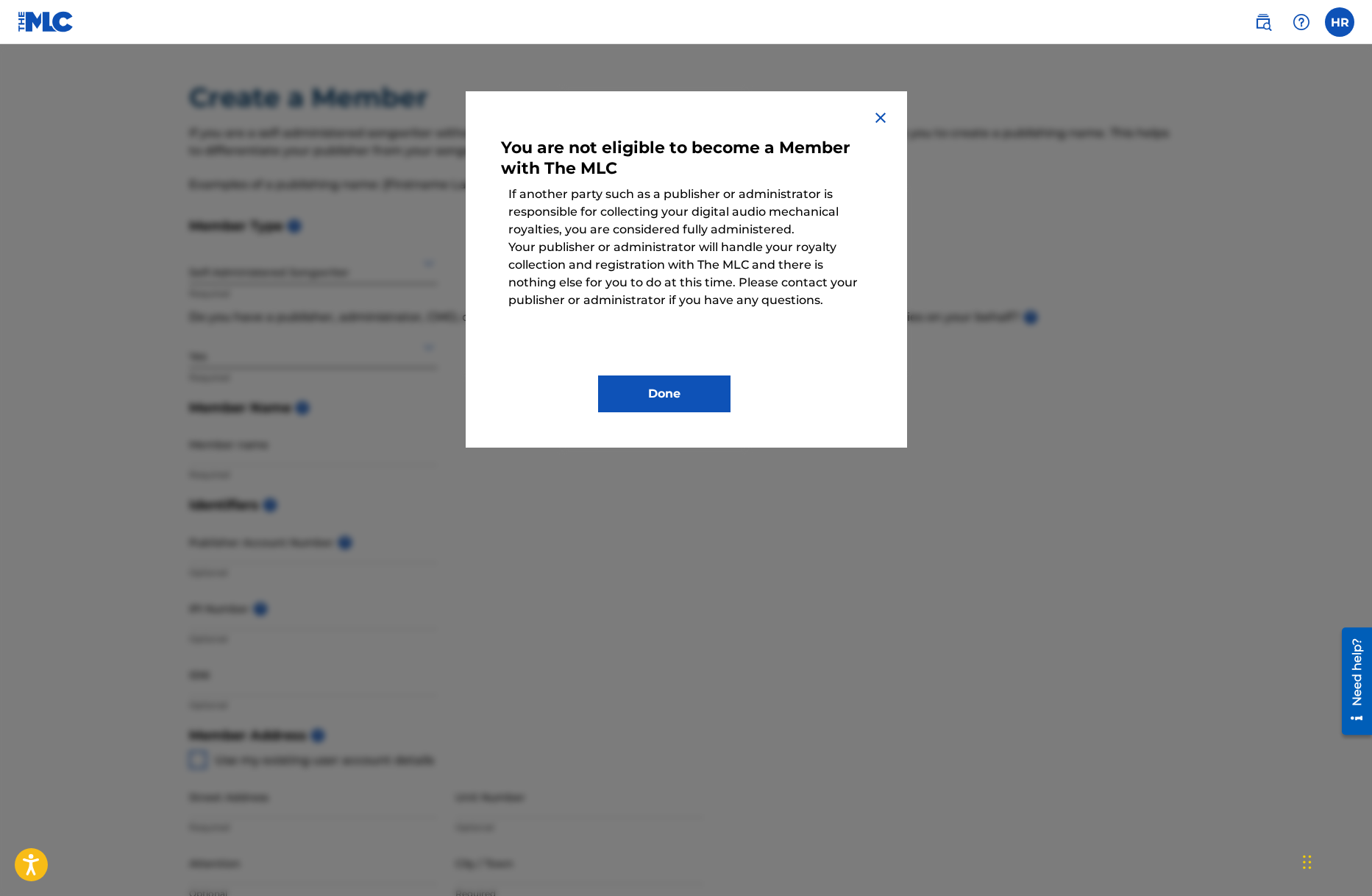
click at [879, 119] on img at bounding box center [881, 118] width 18 height 18
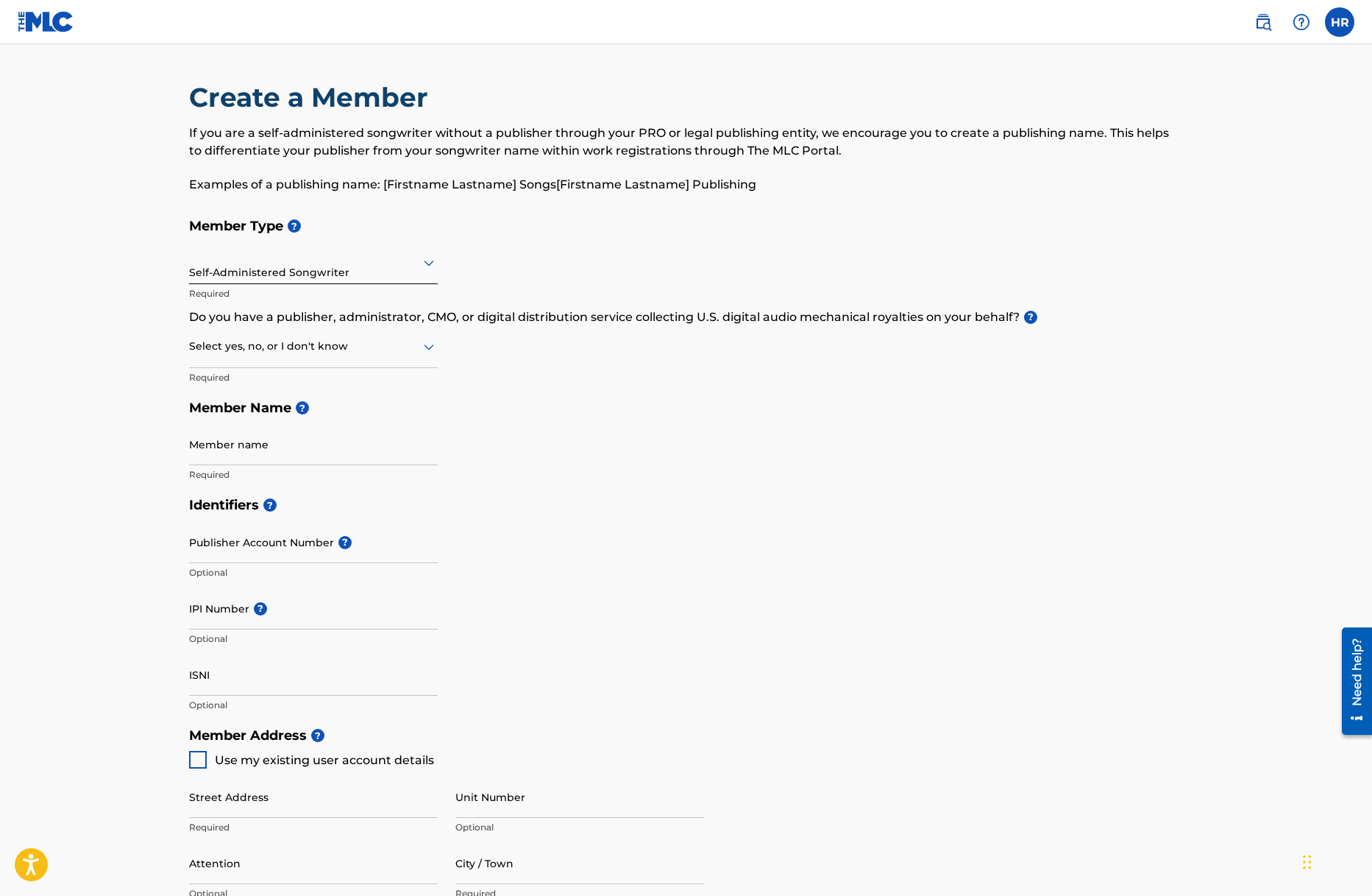
click at [404, 347] on div at bounding box center [313, 346] width 248 height 19
click at [340, 425] on div "No" at bounding box center [314, 418] width 248 height 33
click at [324, 452] on input "Member name" at bounding box center [313, 444] width 248 height 42
type input "[PERSON_NAME]"
type input "[STREET_ADDRESS]"
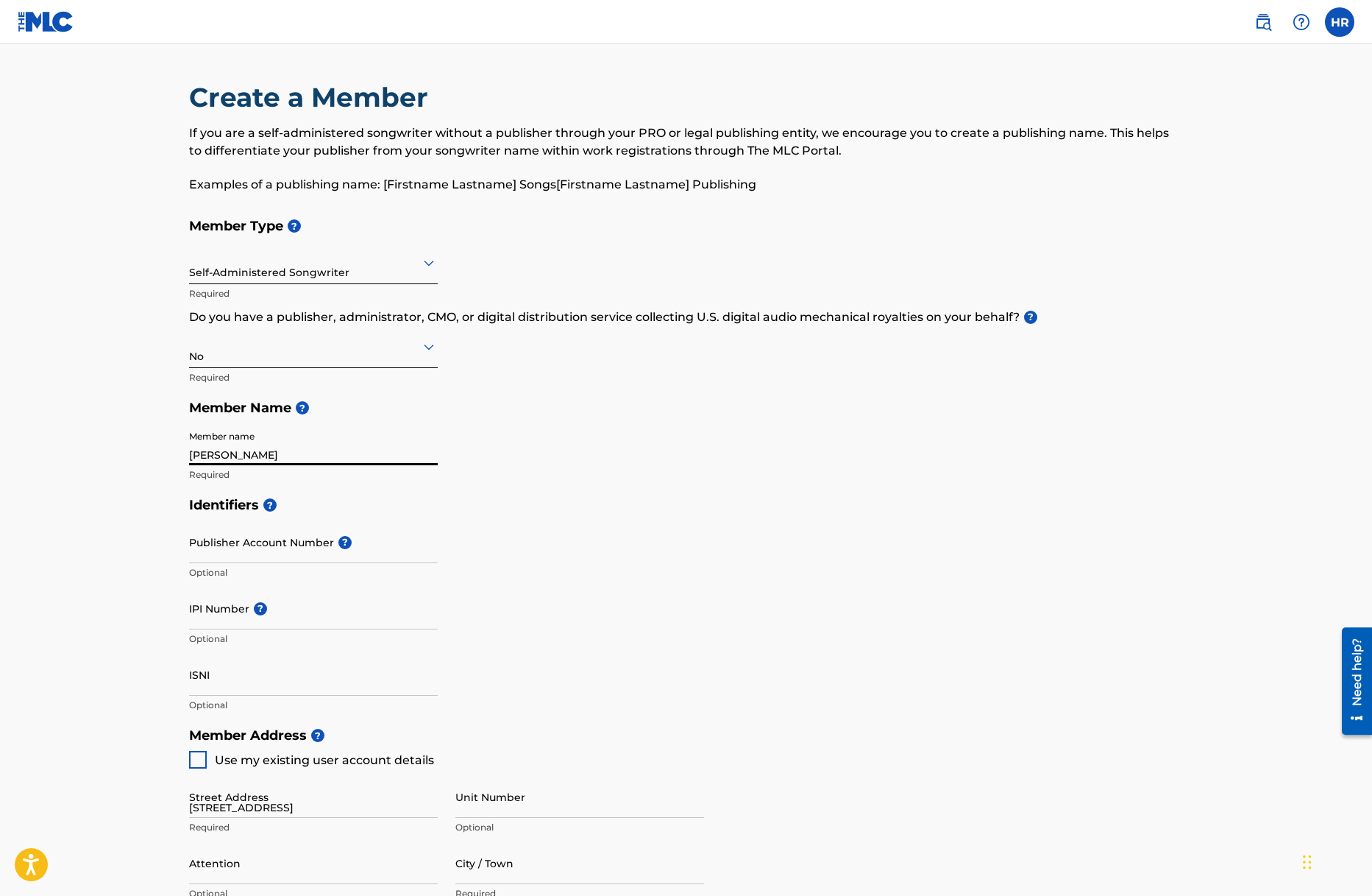
type input "Vale of Glamorgan"
click at [307, 550] on input "Publisher Account Number ?" at bounding box center [313, 542] width 248 height 42
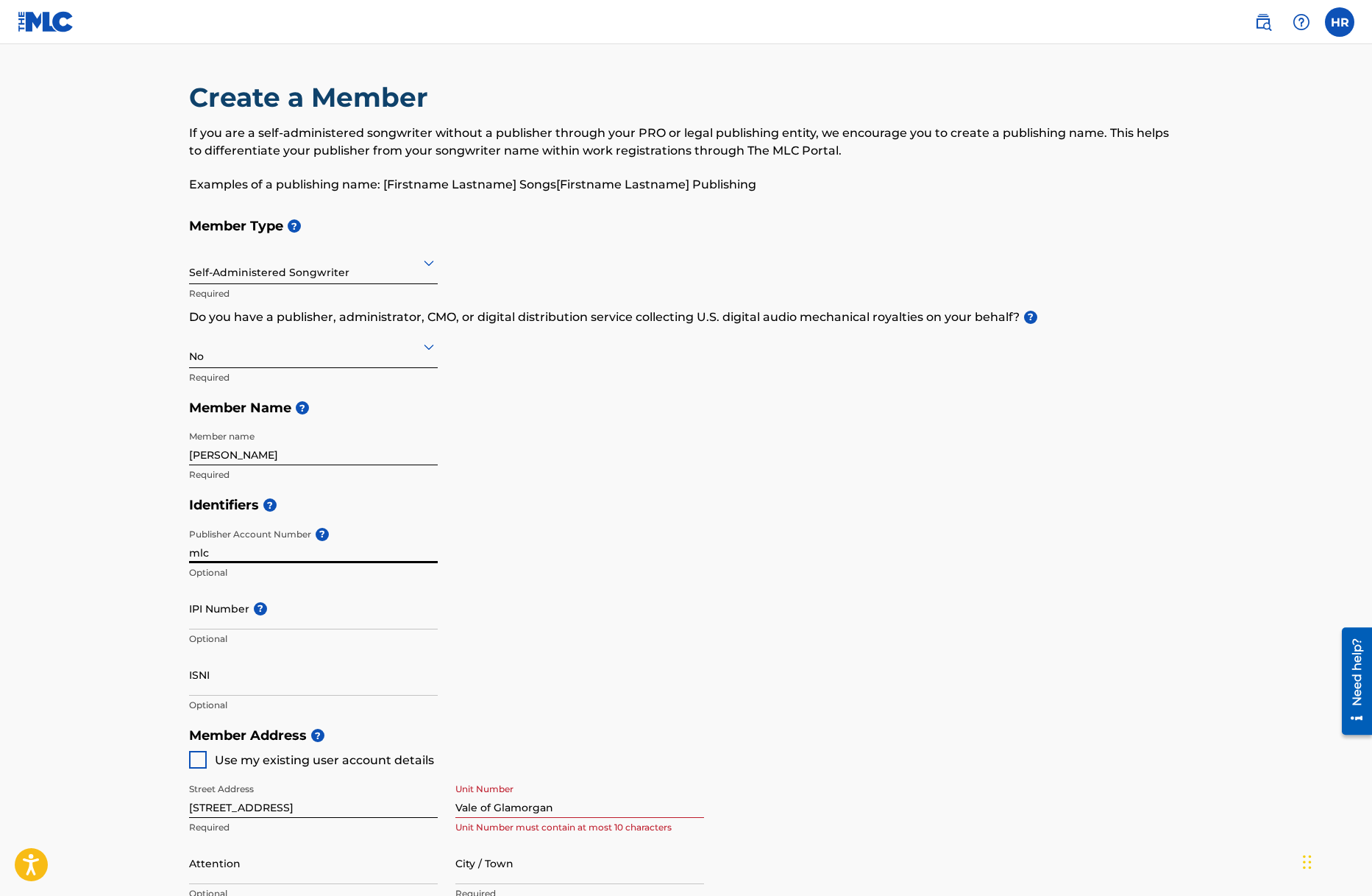
type input "mlc"
